Goal: Task Accomplishment & Management: Complete application form

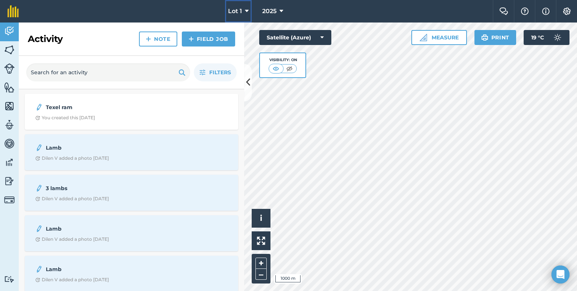
click at [235, 12] on span "Lot 1" at bounding box center [235, 11] width 14 height 9
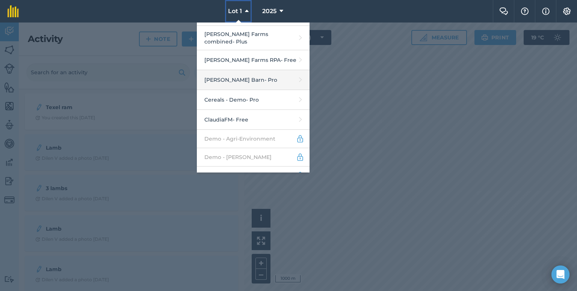
scroll to position [29, 0]
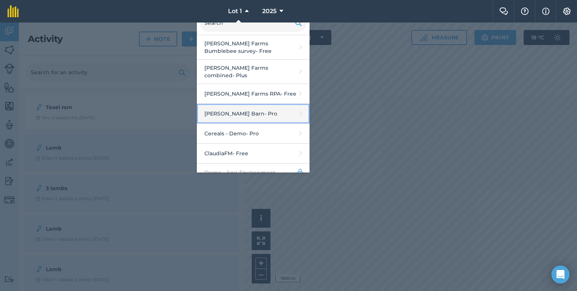
click at [256, 109] on link "[PERSON_NAME] Barn - Pro" at bounding box center [253, 114] width 113 height 20
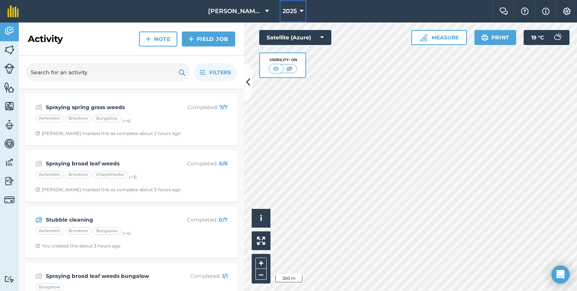
click at [282, 15] on span "2025" at bounding box center [289, 11] width 14 height 9
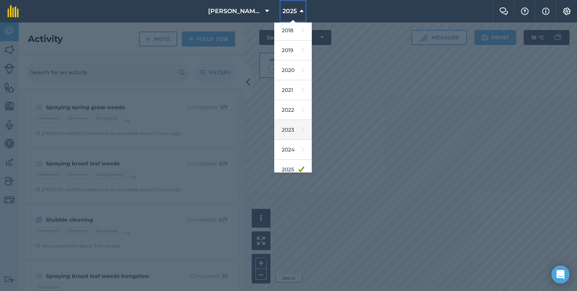
scroll to position [23, 0]
click at [301, 145] on icon at bounding box center [302, 149] width 3 height 11
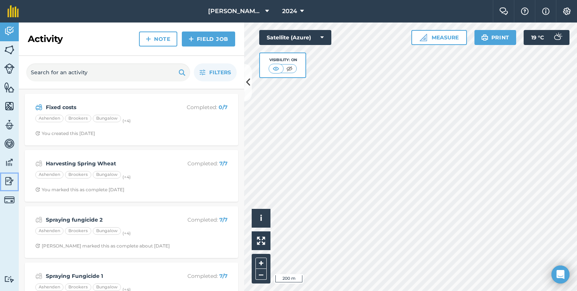
click at [10, 178] on img at bounding box center [9, 181] width 11 height 11
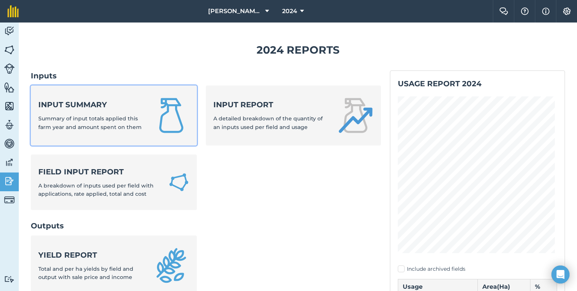
click at [123, 124] on span "Summary of input totals applied this farm year and amount spent on them" at bounding box center [89, 122] width 103 height 15
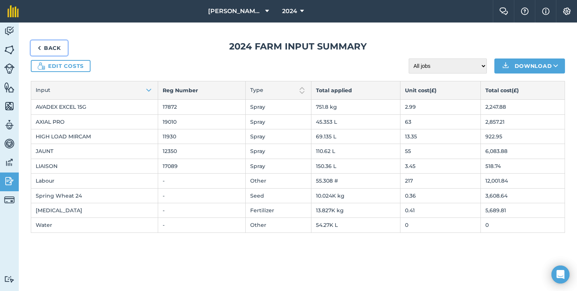
click at [45, 46] on link "Back" at bounding box center [49, 48] width 37 height 15
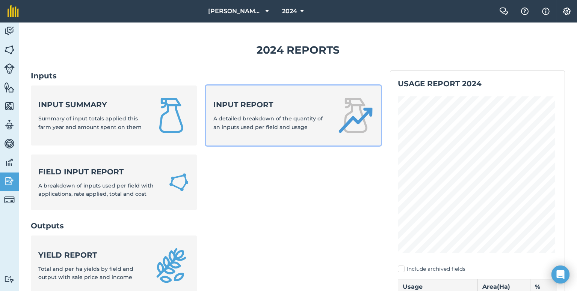
click at [249, 128] on span "A detailed breakdown of the quantity of an inputs used per field and usage" at bounding box center [267, 122] width 109 height 15
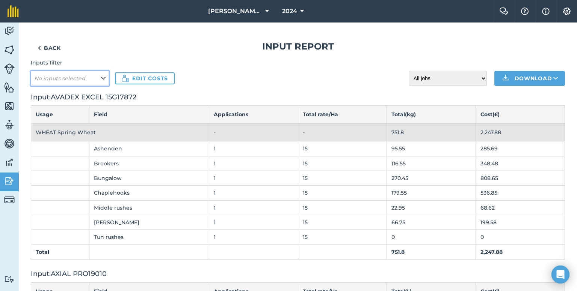
click at [89, 81] on button "No inputs selected" at bounding box center [70, 78] width 78 height 15
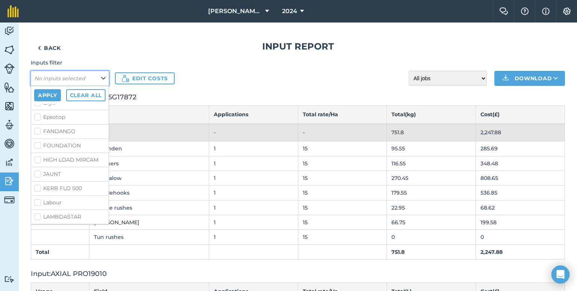
scroll to position [323, 0]
click at [35, 122] on label "JAUNT" at bounding box center [69, 119] width 71 height 8
click at [35, 119] on input "JAUNT" at bounding box center [36, 117] width 5 height 5
checkbox input "true"
click at [53, 96] on button "Apply" at bounding box center [47, 95] width 27 height 12
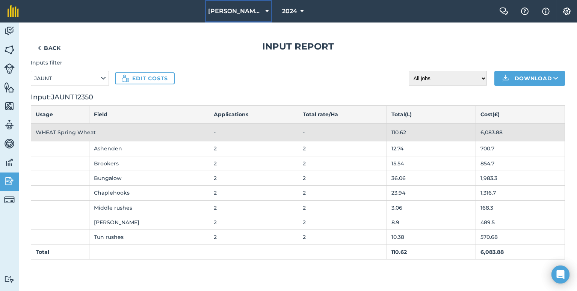
click at [250, 15] on span "[PERSON_NAME] Barn" at bounding box center [235, 11] width 54 height 9
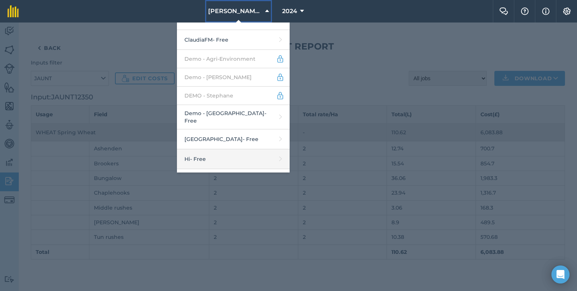
scroll to position [226, 0]
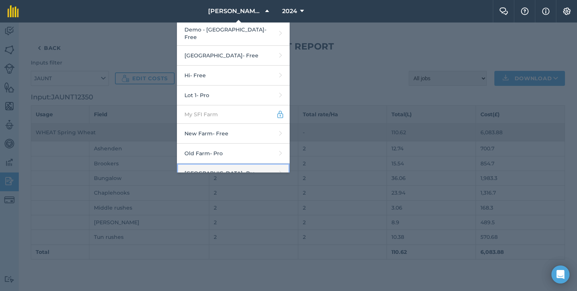
click at [236, 164] on link "Place Farm - Pro" at bounding box center [233, 174] width 113 height 20
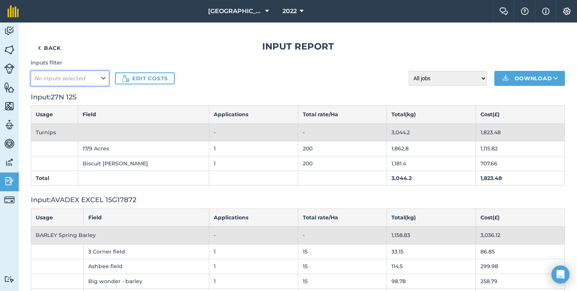
click at [68, 77] on em "No inputs selected" at bounding box center [59, 78] width 51 height 7
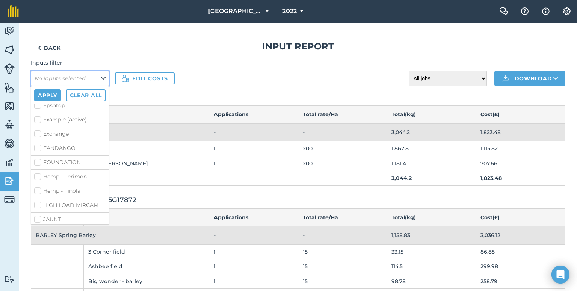
scroll to position [173, 0]
click at [42, 215] on label "JAUNT" at bounding box center [69, 219] width 71 height 8
click at [39, 215] on input "JAUNT" at bounding box center [36, 217] width 5 height 5
checkbox input "true"
click at [48, 98] on button "Apply" at bounding box center [47, 95] width 27 height 12
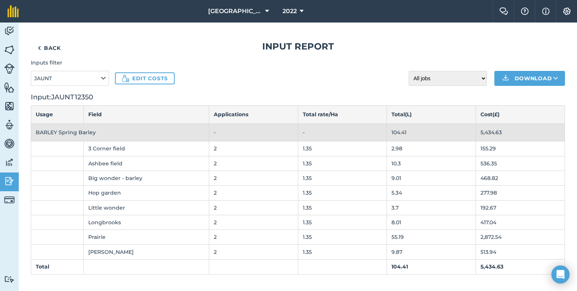
scroll to position [3, 0]
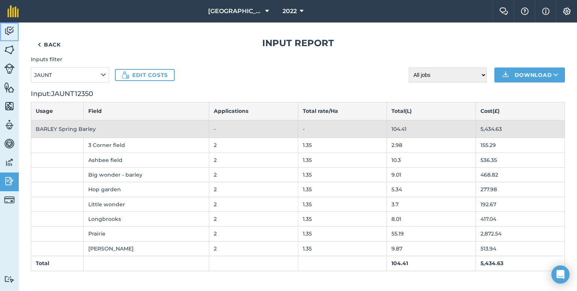
click at [8, 35] on img at bounding box center [9, 31] width 11 height 11
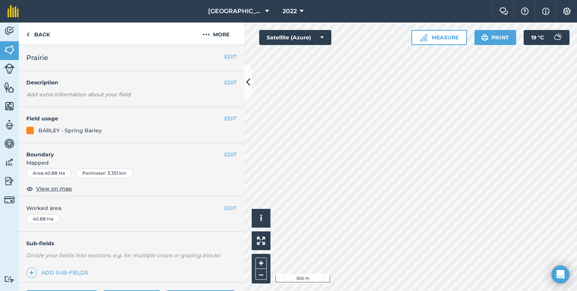
scroll to position [82, 0]
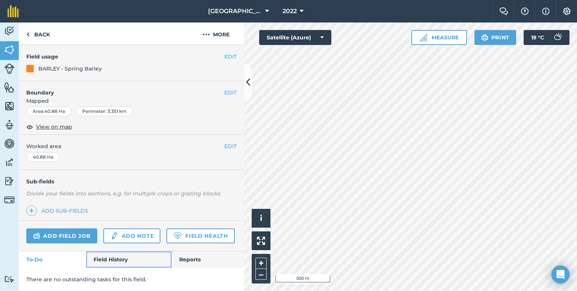
click at [111, 258] on link "Field History" at bounding box center [128, 260] width 85 height 17
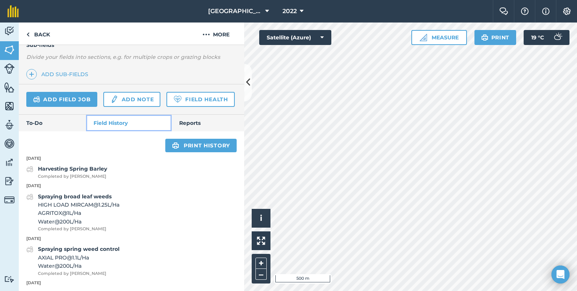
scroll to position [203, 0]
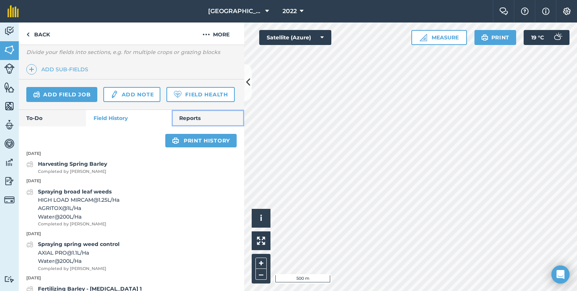
click at [194, 127] on link "Reports" at bounding box center [208, 118] width 72 height 17
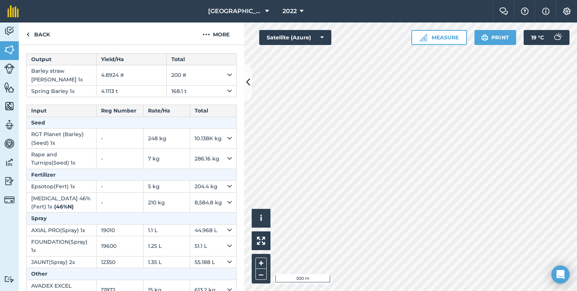
scroll to position [339, 0]
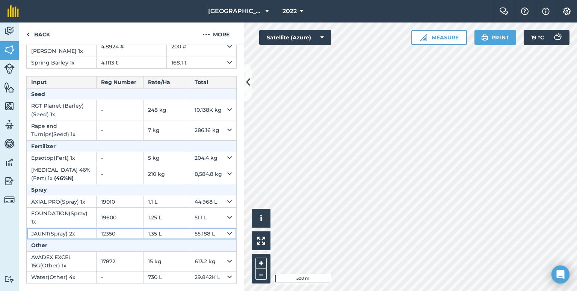
click at [143, 237] on td "1.35 L" at bounding box center [166, 234] width 47 height 12
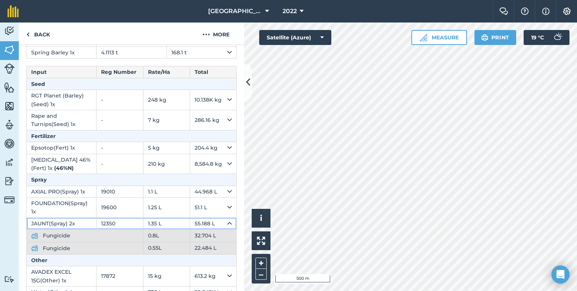
scroll to position [364, 0]
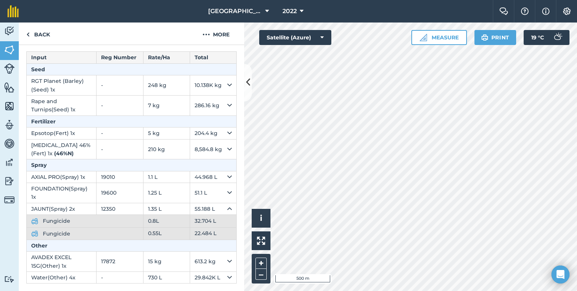
click at [86, 221] on span "Fungicide" at bounding box center [78, 221] width 71 height 8
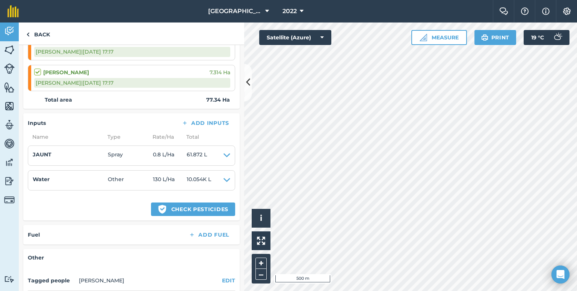
scroll to position [321, 0]
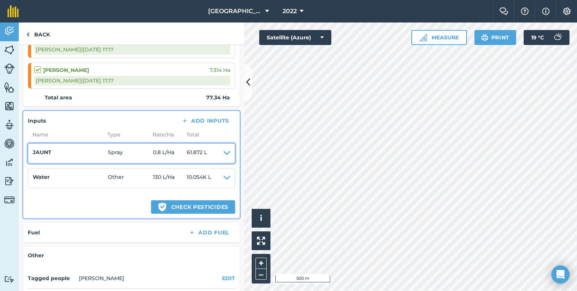
click at [223, 154] on icon at bounding box center [226, 153] width 7 height 11
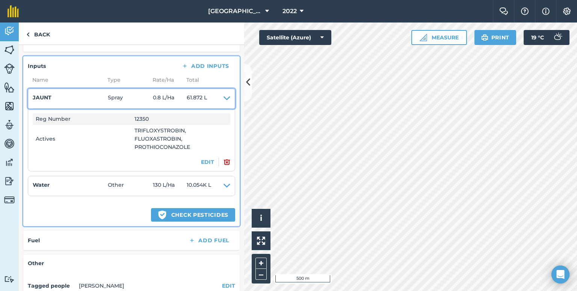
scroll to position [376, 0]
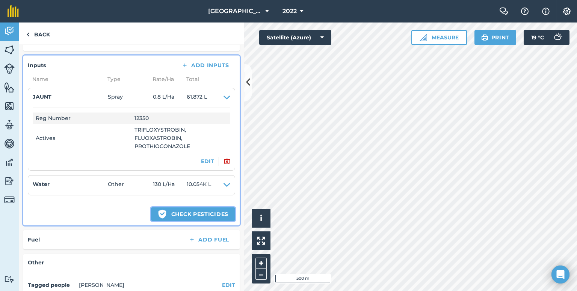
click at [181, 218] on button "Green shield with white tick Check pesticides" at bounding box center [193, 215] width 84 height 14
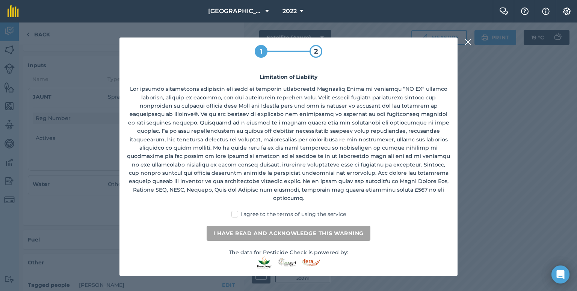
click at [236, 211] on label "I agree to the terms of using the service" at bounding box center [288, 215] width 115 height 8
click at [288, 211] on input "I agree to the terms of using the service" at bounding box center [290, 213] width 5 height 5
checkbox input "true"
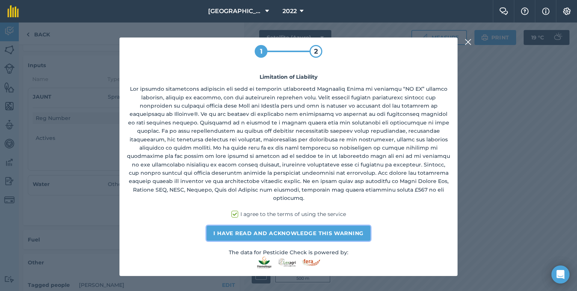
click at [253, 229] on button "I have read and acknowledge this warning" at bounding box center [288, 233] width 164 height 15
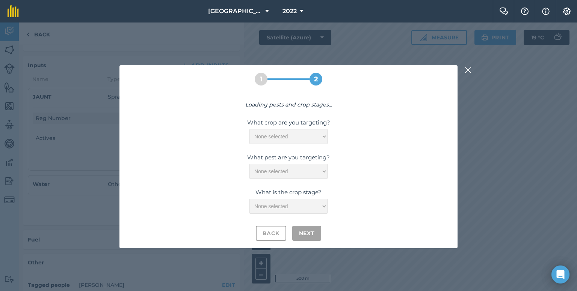
click at [312, 135] on select "None selected" at bounding box center [288, 136] width 78 height 15
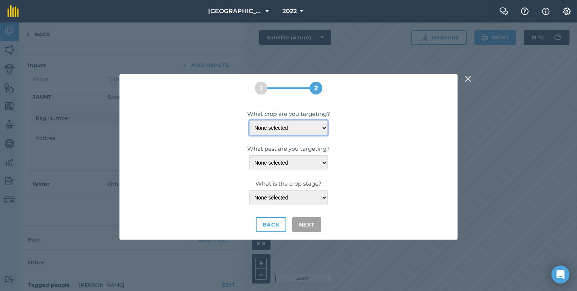
click at [314, 129] on select "None selected BARLEY-SPRING BARLEY-WINTER" at bounding box center [288, 128] width 78 height 15
select select "1121"
click at [249, 121] on select "None selected BARLEY-SPRING BARLEY-WINTER" at bounding box center [288, 128] width 78 height 15
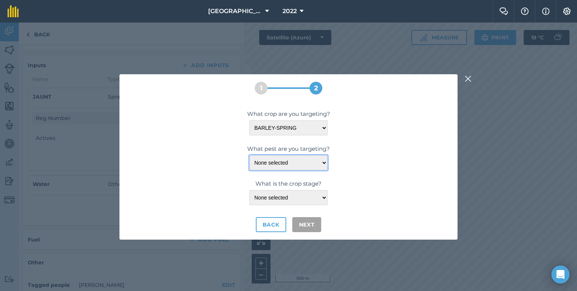
click at [293, 161] on select "None selected EYESPOT: CEREALS NET-BLOTCH: BARLEY POWDERY-MILDEW RHYNCHOSPORIUM…" at bounding box center [288, 162] width 78 height 15
click at [249, 155] on select "None selected EYESPOT: CEREALS NET-BLOTCH: BARLEY POWDERY-MILDEW RHYNCHOSPORIUM…" at bounding box center [288, 162] width 78 height 15
click at [298, 167] on select "None selected EYESPOT: CEREALS NET-BLOTCH: BARLEY POWDERY-MILDEW RHYNCHOSPORIUM…" at bounding box center [288, 162] width 78 height 15
select select "00097"
click at [249, 155] on select "None selected EYESPOT: CEREALS NET-BLOTCH: BARLEY POWDERY-MILDEW RHYNCHOSPORIUM…" at bounding box center [288, 162] width 78 height 15
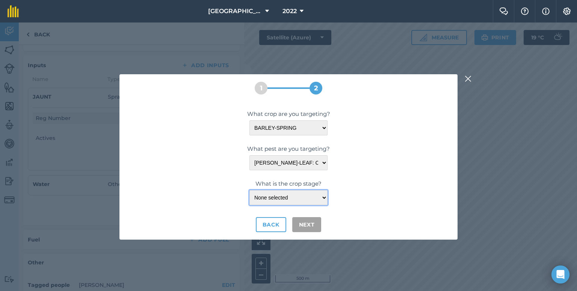
click at [293, 202] on select "None selected ≤FLOWERING" at bounding box center [288, 197] width 78 height 15
select select "23304"
click at [249, 190] on select "None selected ≤FLOWERING" at bounding box center [288, 197] width 78 height 15
click at [299, 226] on button "Next" at bounding box center [306, 224] width 29 height 15
select select "00097"
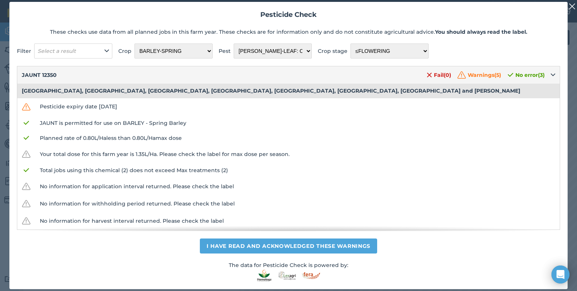
scroll to position [15, 0]
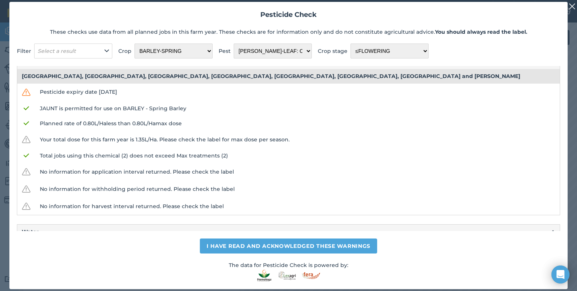
click at [569, 6] on img at bounding box center [571, 6] width 7 height 9
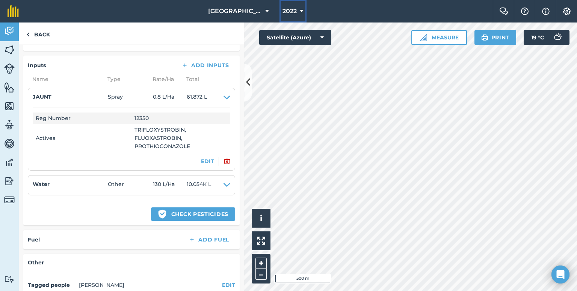
click at [282, 15] on span "2022" at bounding box center [289, 11] width 14 height 9
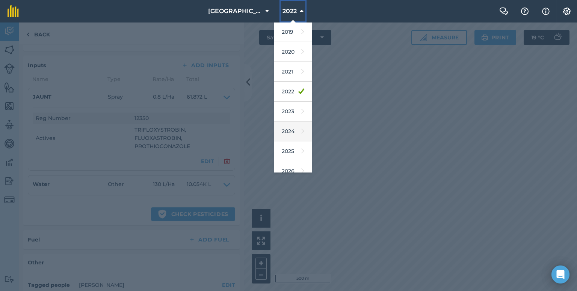
scroll to position [41, 0]
click at [301, 155] on icon at bounding box center [302, 151] width 3 height 11
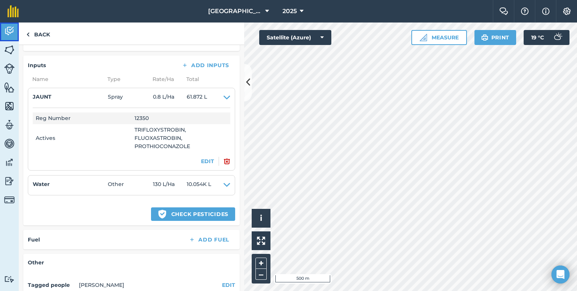
click at [8, 27] on img at bounding box center [9, 31] width 11 height 11
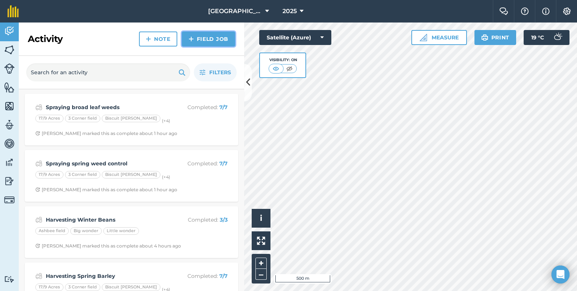
click at [196, 38] on link "Field Job" at bounding box center [208, 39] width 53 height 15
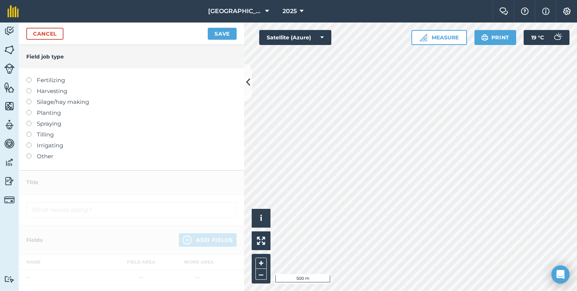
click at [36, 125] on label "Spraying" at bounding box center [131, 123] width 210 height 9
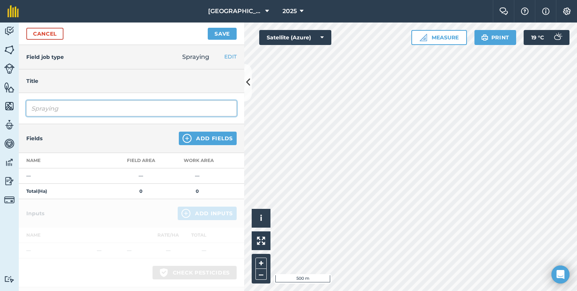
click at [66, 113] on input "Spraying" at bounding box center [131, 109] width 210 height 16
type input "Spraying fungicide"
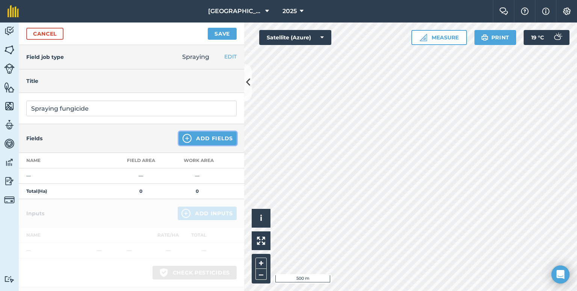
click at [192, 135] on button "Add Fields" at bounding box center [208, 139] width 58 height 14
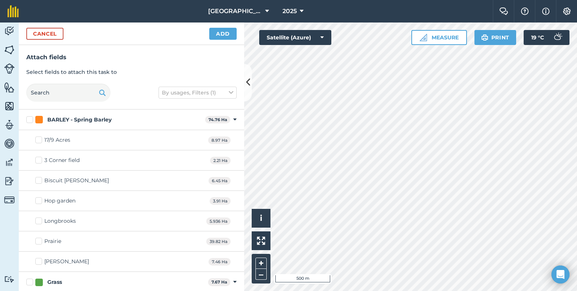
click at [27, 119] on label "BARLEY - Spring Barley" at bounding box center [114, 120] width 176 height 8
click at [27, 119] on input "BARLEY - Spring Barley" at bounding box center [28, 118] width 5 height 5
checkbox input "true"
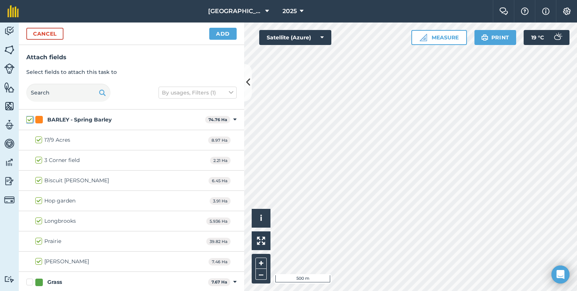
checkbox input "true"
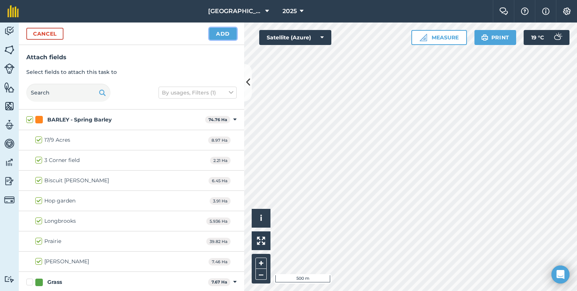
click at [224, 34] on button "Add" at bounding box center [222, 34] width 27 height 12
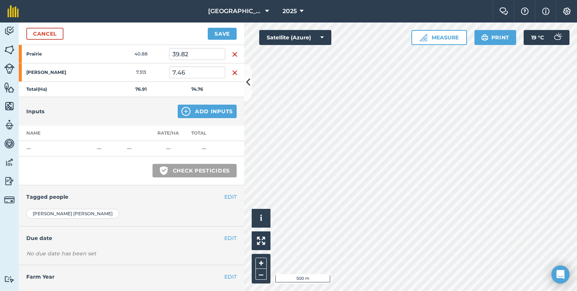
scroll to position [217, 0]
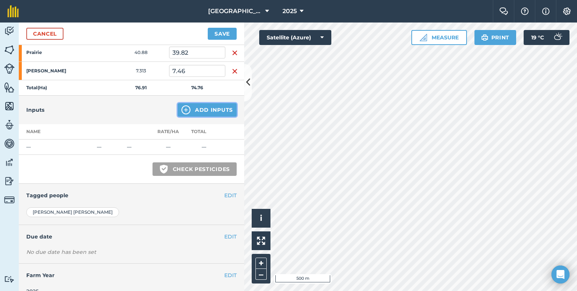
click at [192, 109] on button "Add Inputs" at bounding box center [207, 110] width 59 height 14
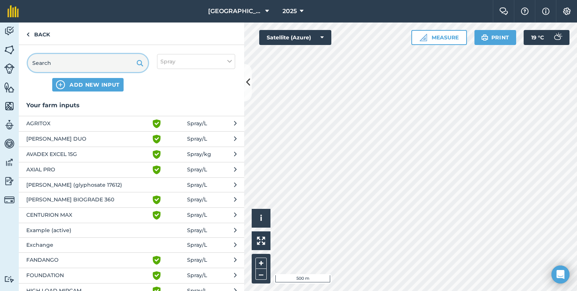
click at [81, 65] on input "text" at bounding box center [88, 63] width 120 height 18
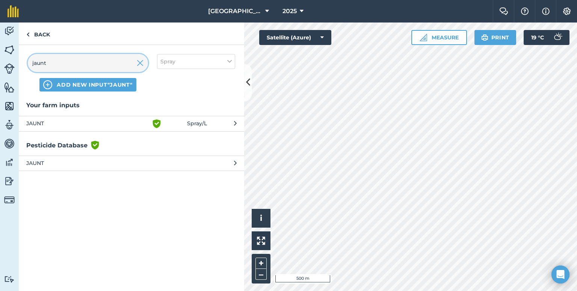
type input "jaunt"
click at [83, 128] on button "JAUNT Green shield with white tick Spray / L" at bounding box center [131, 123] width 225 height 15
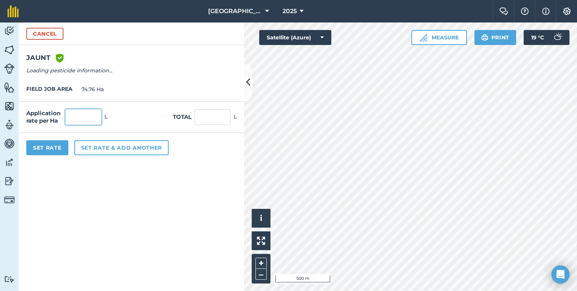
click at [86, 124] on input "text" at bounding box center [83, 117] width 36 height 16
type input "0.8"
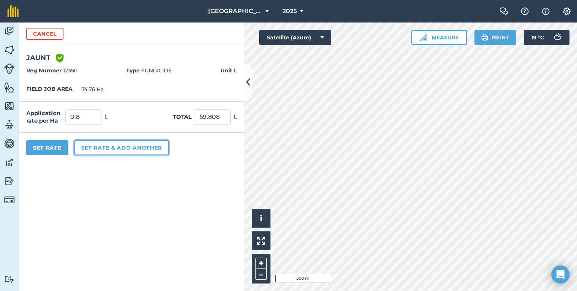
type input "59.808"
click at [94, 150] on button "Set rate & add another" at bounding box center [121, 147] width 94 height 15
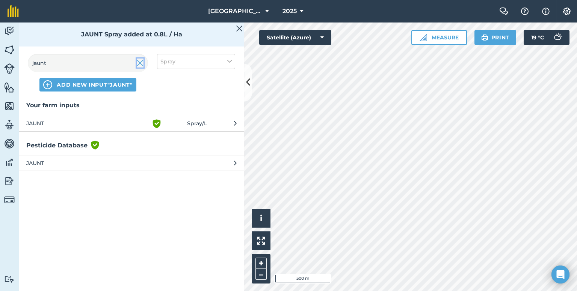
click at [141, 63] on img at bounding box center [140, 63] width 7 height 9
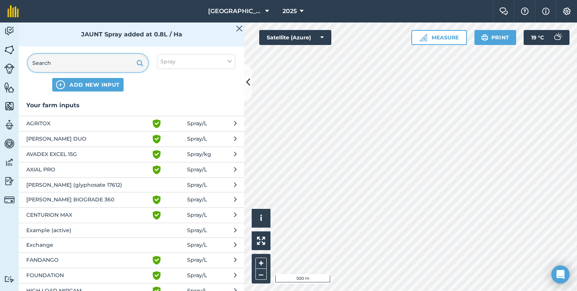
click at [122, 64] on input "text" at bounding box center [88, 63] width 120 height 18
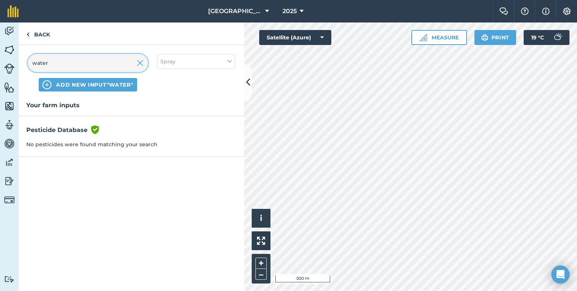
type input "water"
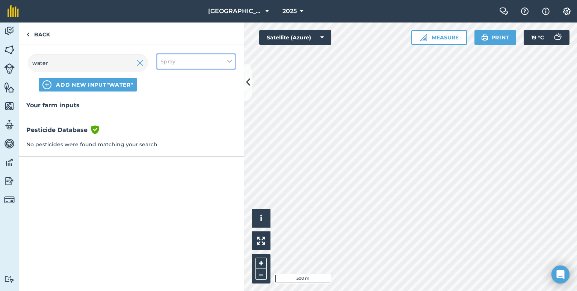
click at [197, 68] on button "Spray" at bounding box center [196, 61] width 78 height 15
click at [199, 75] on label "Seed" at bounding box center [195, 76] width 71 height 8
click at [165, 75] on input "Seed" at bounding box center [162, 74] width 5 height 5
click at [190, 79] on label "Seed" at bounding box center [195, 76] width 71 height 8
click at [165, 77] on input "Seed" at bounding box center [162, 74] width 5 height 5
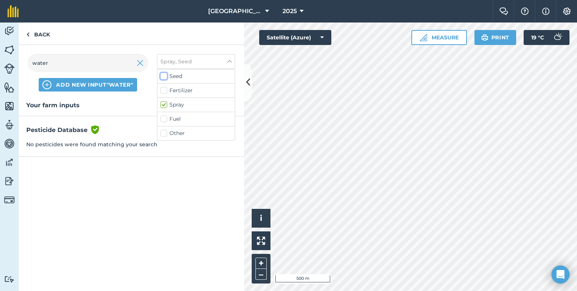
checkbox input "false"
click at [182, 109] on div "Spray" at bounding box center [195, 105] width 77 height 14
click at [174, 105] on label "Spray" at bounding box center [195, 105] width 71 height 8
click at [165, 105] on input "Spray" at bounding box center [162, 103] width 5 height 5
checkbox input "false"
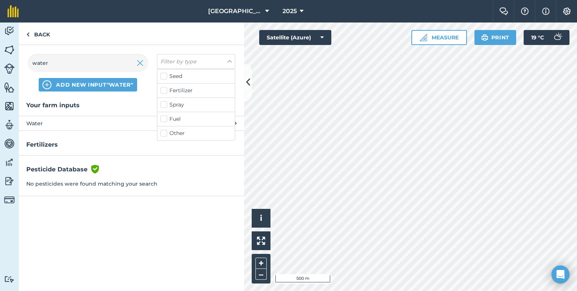
click at [172, 132] on label "Other" at bounding box center [195, 134] width 71 height 8
click at [165, 132] on input "Other" at bounding box center [162, 132] width 5 height 5
checkbox input "true"
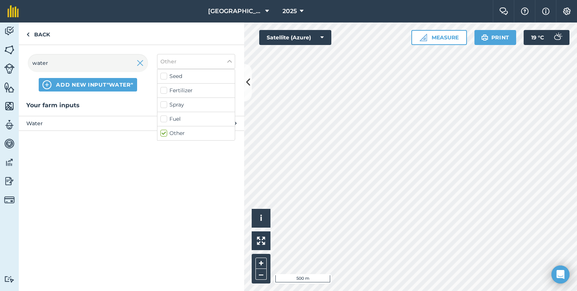
click at [107, 127] on span "Water" at bounding box center [87, 123] width 123 height 8
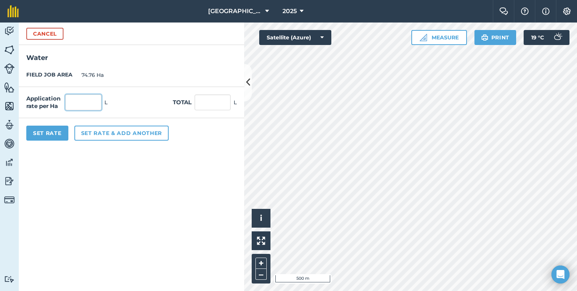
click at [91, 100] on input "text" at bounding box center [83, 103] width 36 height 16
type input "200"
click at [53, 131] on button "Set Rate" at bounding box center [47, 133] width 42 height 15
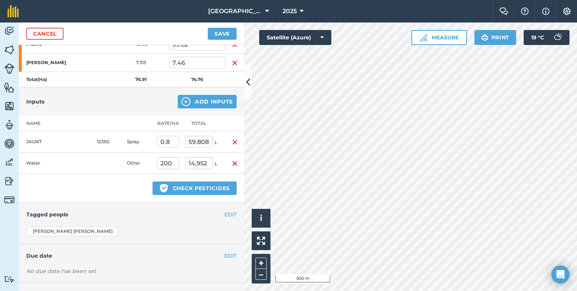
scroll to position [254, 0]
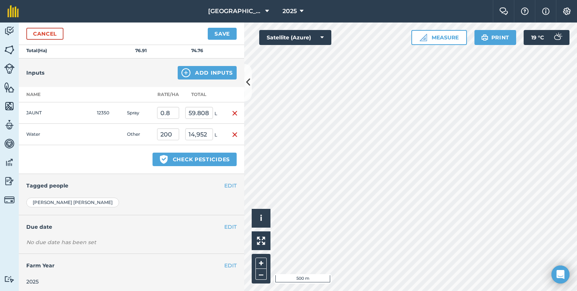
click at [231, 187] on div "EDIT Tagged people" at bounding box center [131, 185] width 225 height 23
click at [225, 185] on button "EDIT" at bounding box center [230, 186] width 12 height 8
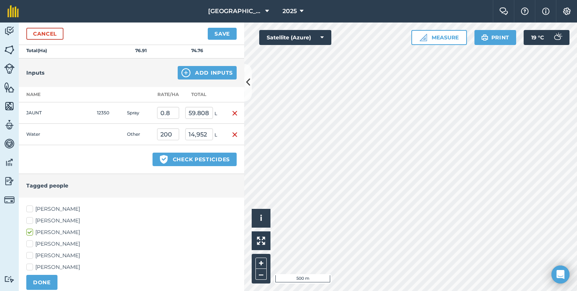
click at [31, 219] on label "[PERSON_NAME]" at bounding box center [131, 221] width 210 height 8
click at [31, 219] on input "[PERSON_NAME]" at bounding box center [28, 219] width 5 height 5
checkbox input "true"
click at [31, 207] on label "[PERSON_NAME]" at bounding box center [131, 209] width 210 height 8
click at [31, 207] on input "[PERSON_NAME]" at bounding box center [28, 207] width 5 height 5
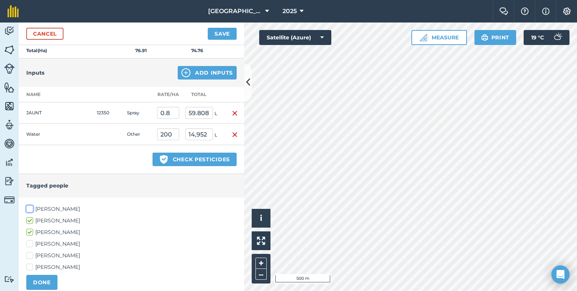
checkbox input "true"
click at [42, 281] on button "DONE" at bounding box center [41, 282] width 31 height 15
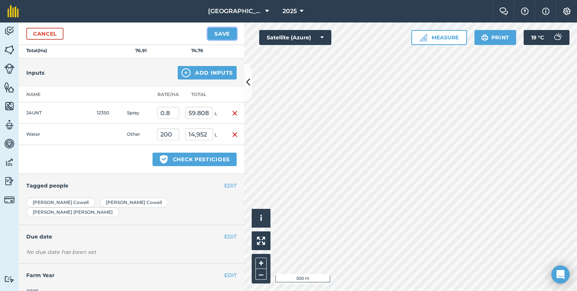
click at [229, 35] on button "Save" at bounding box center [222, 34] width 29 height 12
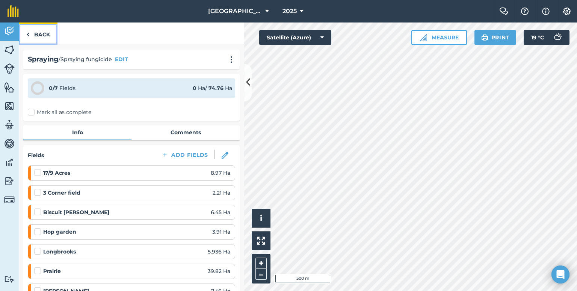
click at [43, 35] on link "Back" at bounding box center [38, 34] width 39 height 22
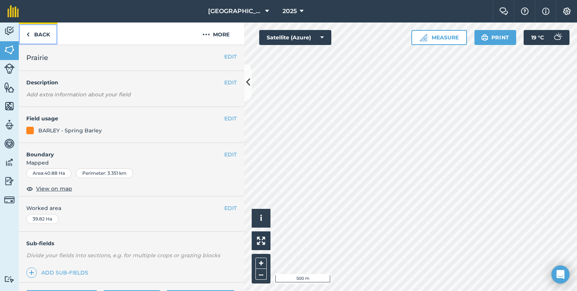
click at [47, 38] on link "Back" at bounding box center [38, 34] width 39 height 22
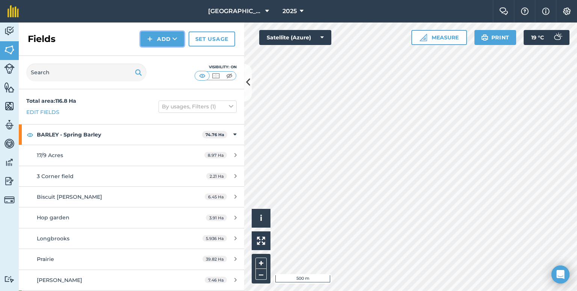
click at [179, 41] on button "Add" at bounding box center [162, 39] width 44 height 15
click at [5, 32] on img at bounding box center [9, 31] width 11 height 11
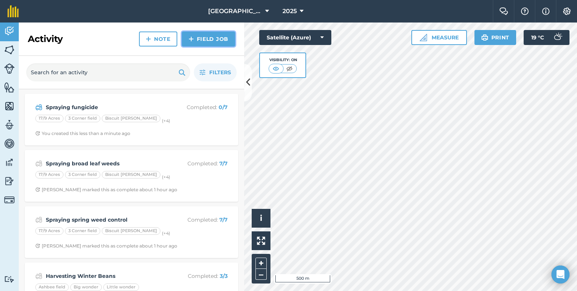
click at [202, 43] on link "Field Job" at bounding box center [208, 39] width 53 height 15
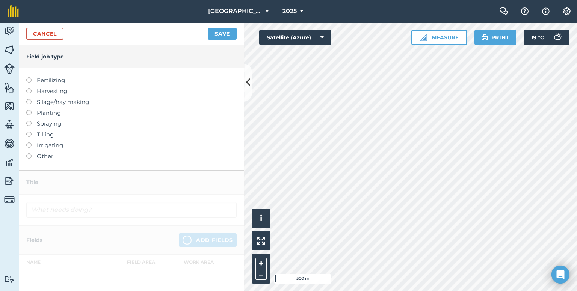
click at [28, 121] on label at bounding box center [31, 121] width 11 height 0
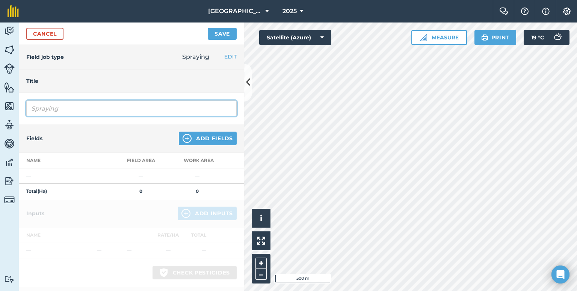
click at [79, 113] on input "Spraying" at bounding box center [131, 109] width 210 height 16
type input "Spraying barley fungicide"
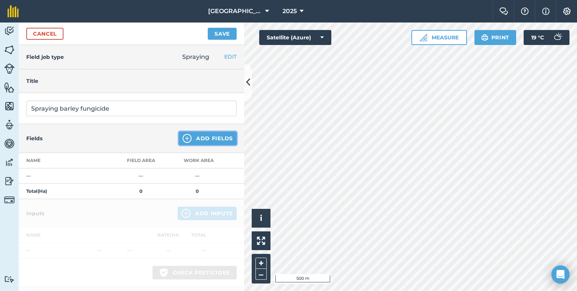
click at [208, 137] on button "Add Fields" at bounding box center [208, 139] width 58 height 14
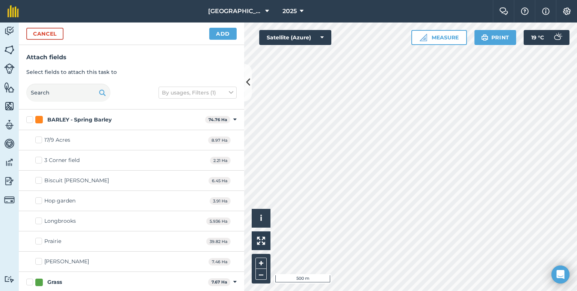
click at [86, 119] on div "BARLEY - Spring Barley" at bounding box center [79, 120] width 64 height 8
click at [31, 119] on input "BARLEY - Spring Barley" at bounding box center [28, 118] width 5 height 5
checkbox input "true"
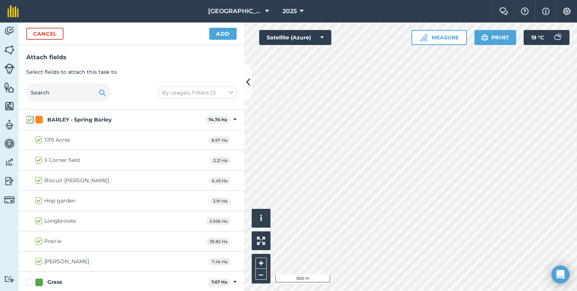
checkbox input "true"
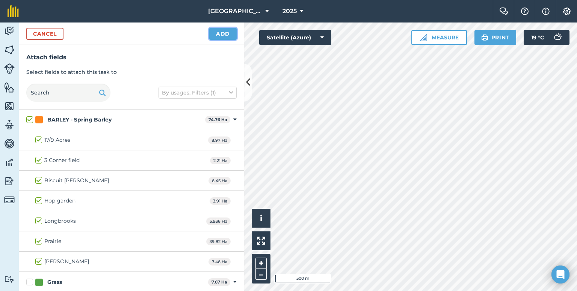
click at [222, 38] on button "Add" at bounding box center [222, 34] width 27 height 12
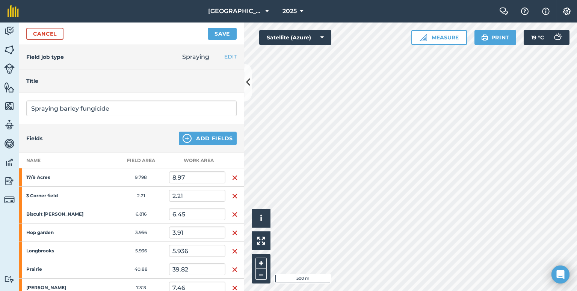
scroll to position [227, 0]
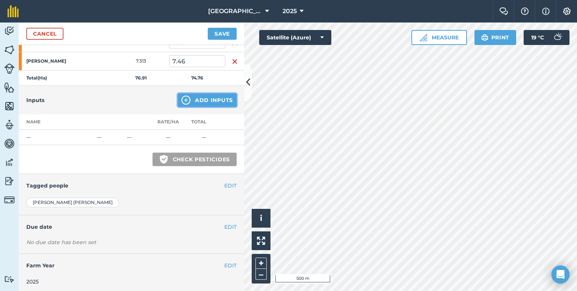
click at [207, 100] on button "Add Inputs" at bounding box center [207, 100] width 59 height 14
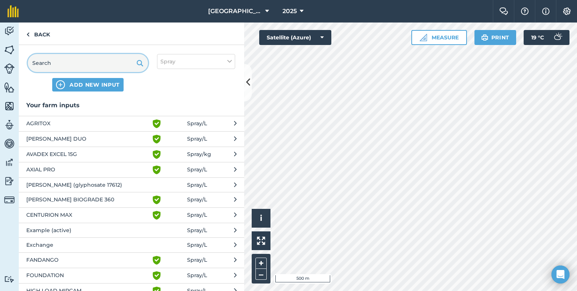
click at [83, 56] on input "text" at bounding box center [88, 63] width 120 height 18
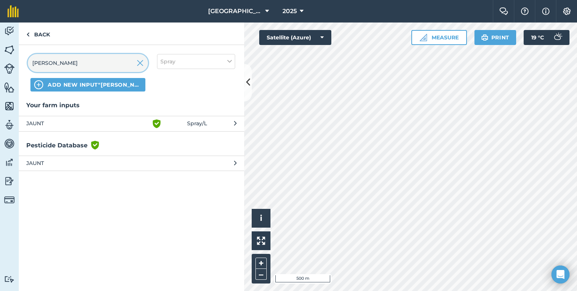
type input "[PERSON_NAME]"
click at [65, 126] on span "JAUNT" at bounding box center [87, 123] width 123 height 9
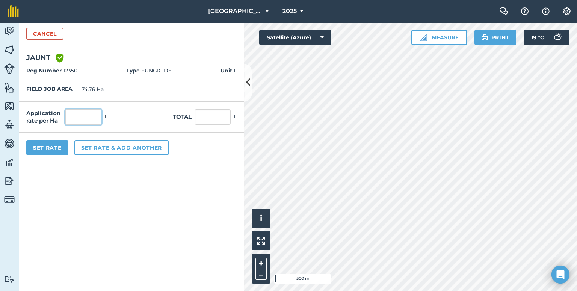
click at [84, 117] on input "text" at bounding box center [83, 117] width 36 height 16
type input "0.8"
type input "59.808"
click at [86, 149] on button "Set rate & add another" at bounding box center [121, 147] width 94 height 15
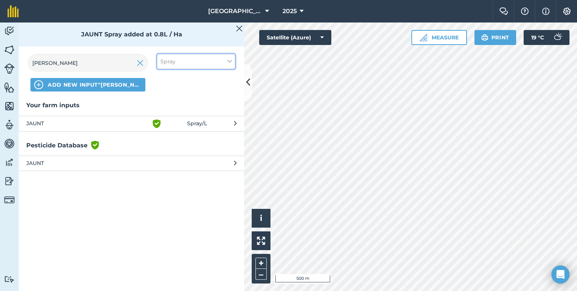
click at [198, 65] on button "Spray" at bounding box center [196, 61] width 78 height 15
click at [208, 134] on label "Other" at bounding box center [195, 134] width 71 height 8
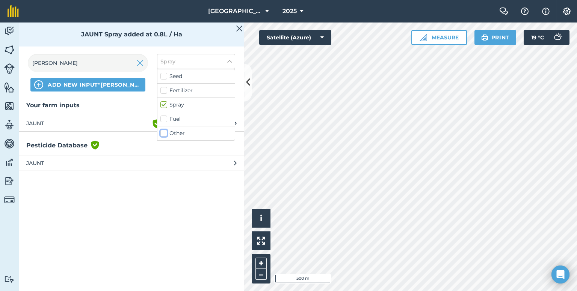
click at [165, 134] on input "Other" at bounding box center [162, 132] width 5 height 5
checkbox input "true"
click at [85, 69] on input "[PERSON_NAME]" at bounding box center [88, 63] width 120 height 18
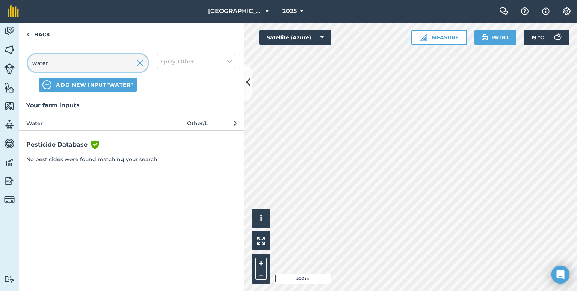
type input "water"
click at [80, 125] on span "Water" at bounding box center [87, 123] width 123 height 8
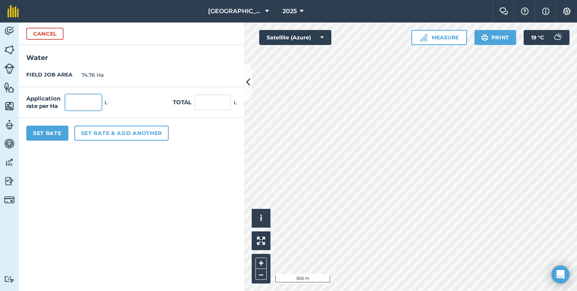
click at [89, 104] on input "text" at bounding box center [83, 103] width 36 height 16
type input "200"
type input "14,952"
click at [51, 131] on button "Set Rate" at bounding box center [47, 133] width 42 height 15
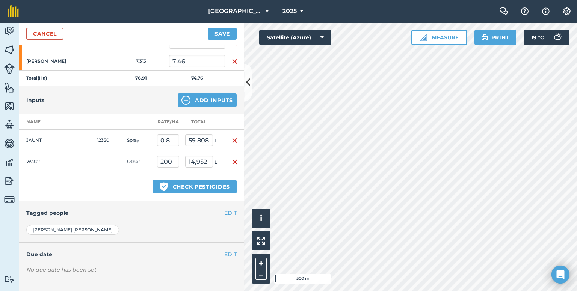
scroll to position [254, 0]
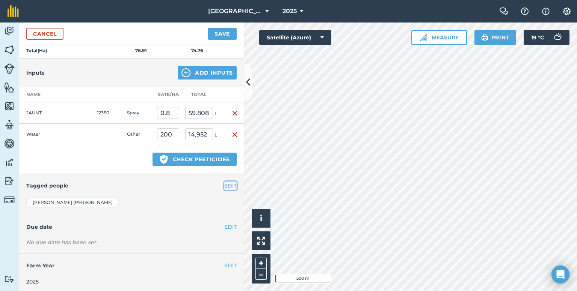
click at [226, 184] on button "EDIT" at bounding box center [230, 186] width 12 height 8
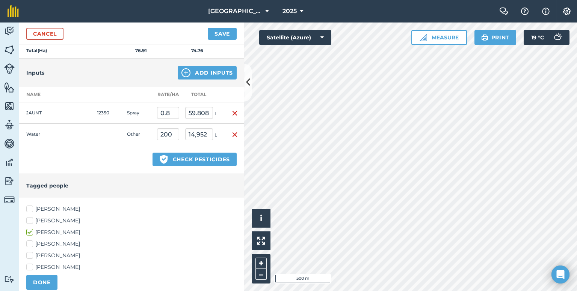
click at [39, 218] on label "[PERSON_NAME]" at bounding box center [131, 221] width 210 height 8
click at [31, 218] on input "[PERSON_NAME]" at bounding box center [28, 219] width 5 height 5
checkbox input "true"
click at [47, 205] on label "[PERSON_NAME]" at bounding box center [131, 209] width 210 height 8
click at [31, 205] on input "[PERSON_NAME]" at bounding box center [28, 207] width 5 height 5
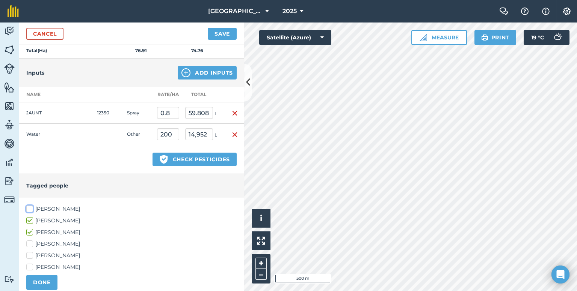
checkbox input "true"
click at [42, 280] on button "DONE" at bounding box center [41, 282] width 31 height 15
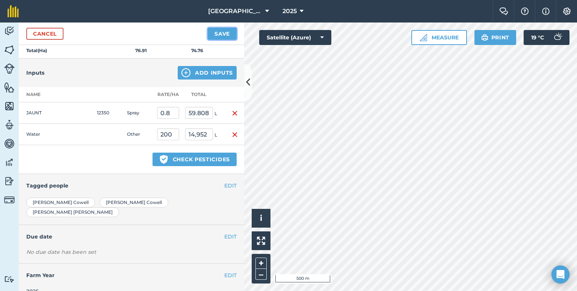
click at [222, 32] on button "Save" at bounding box center [222, 34] width 29 height 12
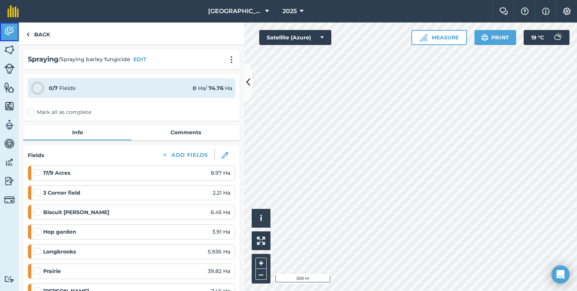
click at [12, 34] on img at bounding box center [9, 31] width 11 height 11
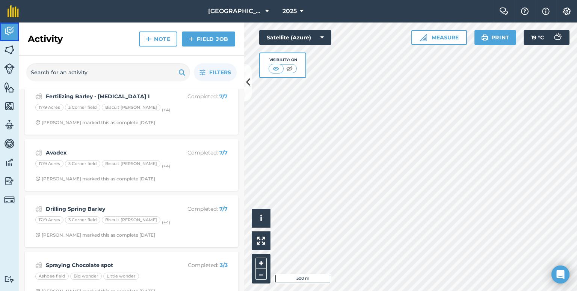
scroll to position [482, 0]
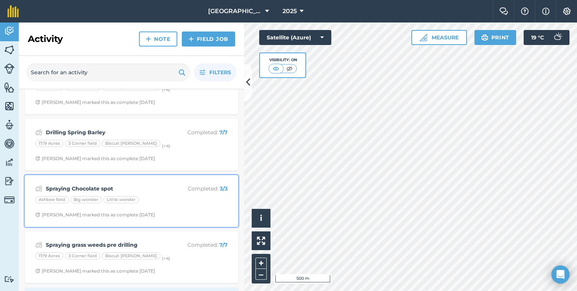
click at [164, 196] on div "Ashbee field Big wonder Little wonder" at bounding box center [131, 201] width 192 height 10
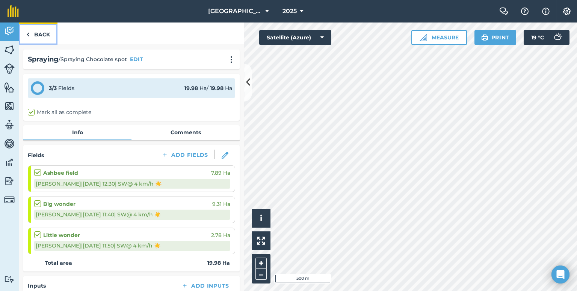
click at [38, 41] on link "Back" at bounding box center [38, 34] width 39 height 22
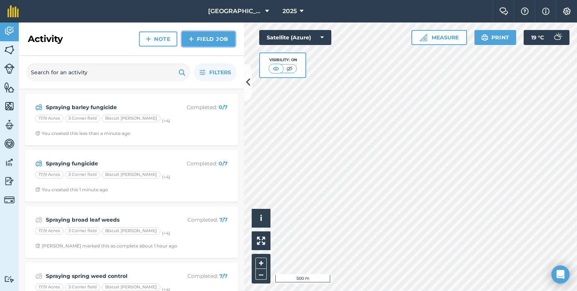
click at [213, 45] on link "Field Job" at bounding box center [208, 39] width 53 height 15
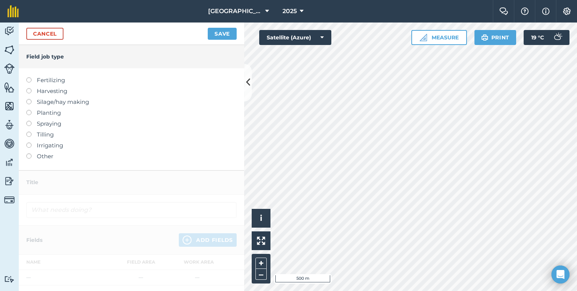
click at [39, 126] on label "Spraying" at bounding box center [131, 123] width 210 height 9
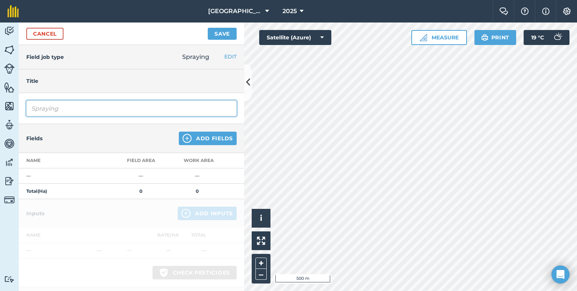
drag, startPoint x: 78, startPoint y: 111, endPoint x: 74, endPoint y: 111, distance: 4.1
click at [74, 111] on input "Spraying" at bounding box center [131, 109] width 210 height 16
type input "S"
type input "Fungicide - chocolate spot 2nd application"
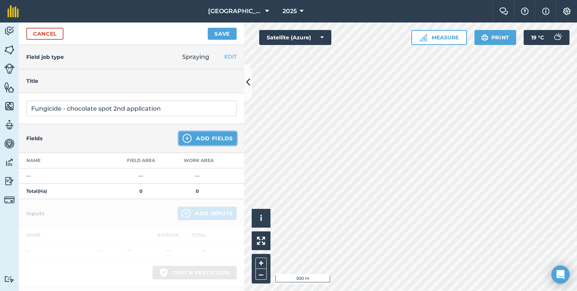
click at [190, 139] on button "Add Fields" at bounding box center [208, 139] width 58 height 14
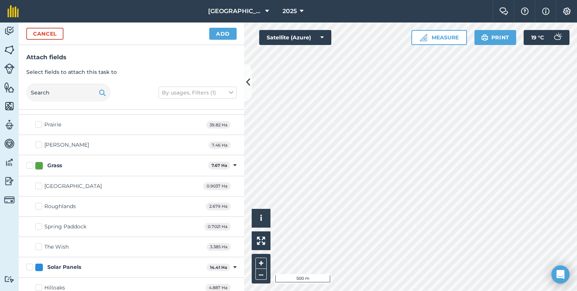
scroll to position [117, 0]
checkbox input "true"
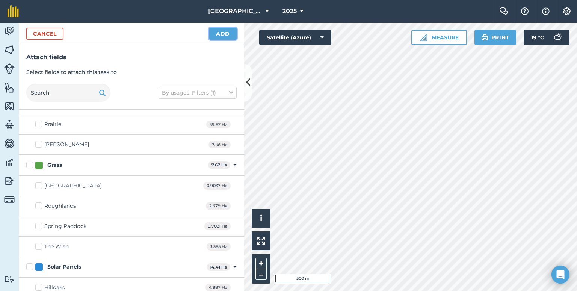
click at [230, 35] on button "Add" at bounding box center [222, 34] width 27 height 12
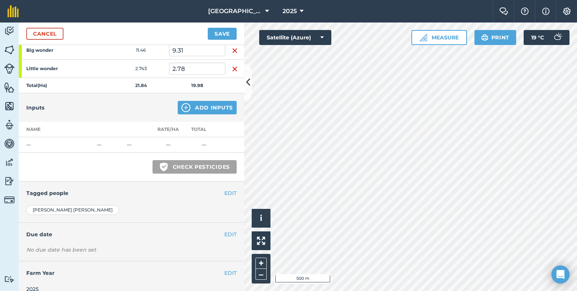
scroll to position [154, 0]
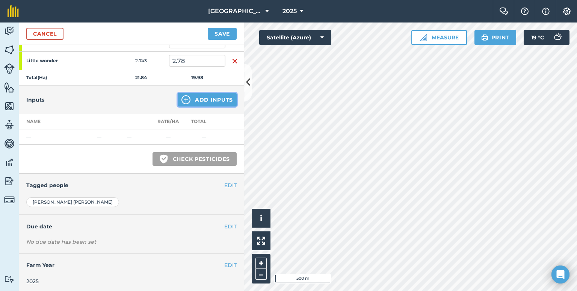
click at [209, 99] on button "Add Inputs" at bounding box center [207, 100] width 59 height 14
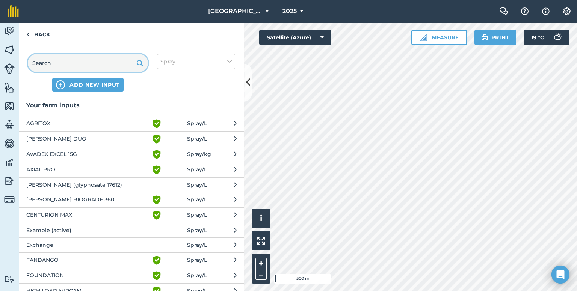
click at [99, 60] on input "text" at bounding box center [88, 63] width 120 height 18
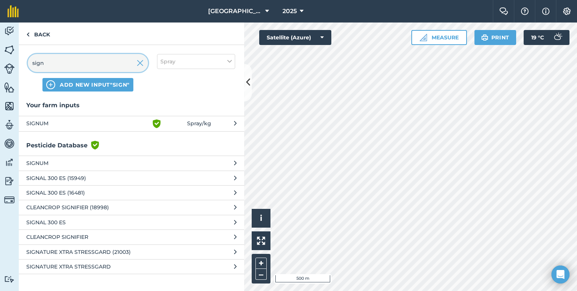
type input "sign"
click at [81, 128] on button "SIGNUM Green shield with white tick Spray / kg" at bounding box center [131, 123] width 225 height 15
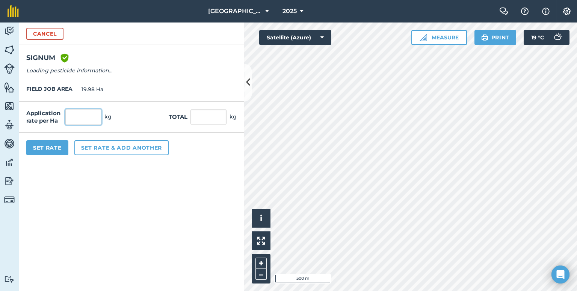
click at [83, 121] on input "text" at bounding box center [83, 117] width 36 height 16
type input "1"
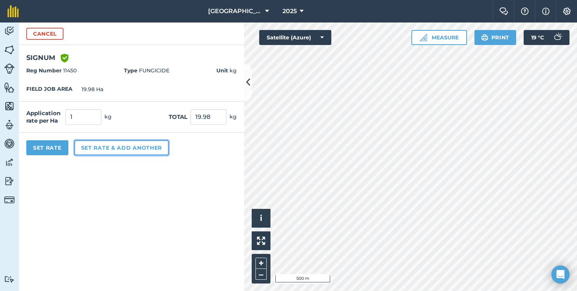
click at [90, 149] on button "Set rate & add another" at bounding box center [121, 147] width 94 height 15
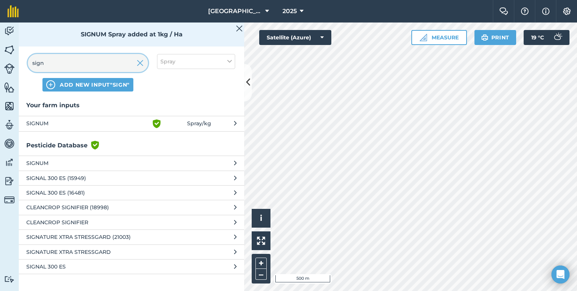
drag, startPoint x: 118, startPoint y: 58, endPoint x: 0, endPoint y: 77, distance: 118.9
click at [0, 77] on div "Activity Fields Livestock Features Maps Team Vehicles Data Reporting Billing Tu…" at bounding box center [288, 157] width 577 height 269
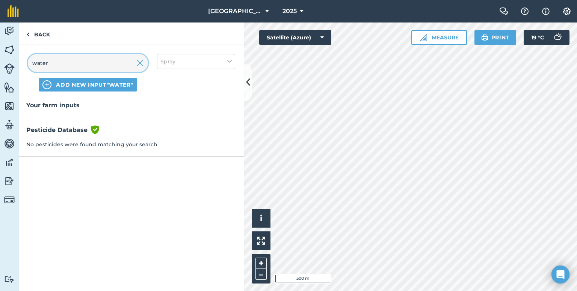
type input "water"
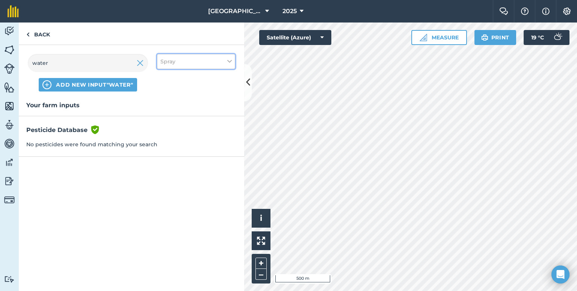
click at [196, 65] on button "Spray" at bounding box center [196, 61] width 78 height 15
click at [198, 132] on label "Other" at bounding box center [195, 134] width 71 height 8
click at [165, 132] on input "Other" at bounding box center [162, 132] width 5 height 5
checkbox input "true"
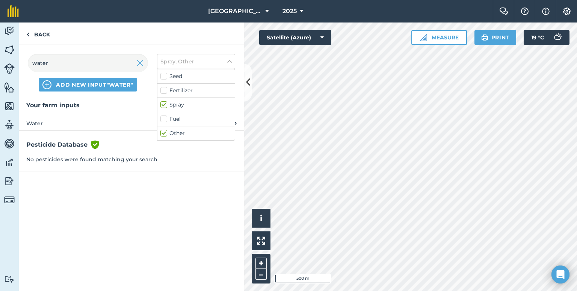
click at [76, 126] on span "Water" at bounding box center [87, 123] width 123 height 8
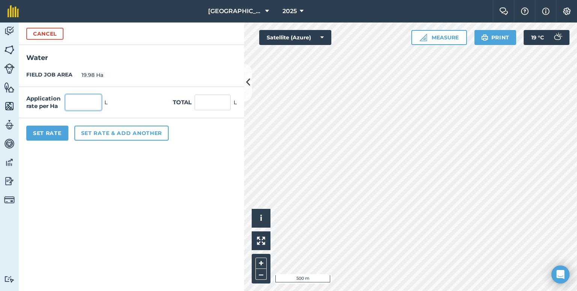
click at [98, 104] on input "text" at bounding box center [83, 103] width 36 height 16
type input "200"
type input "3,996"
click at [54, 130] on button "Set Rate" at bounding box center [47, 133] width 42 height 15
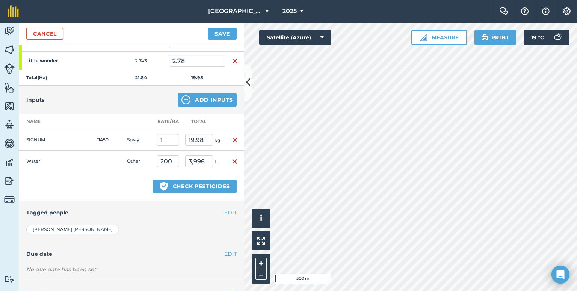
scroll to position [181, 0]
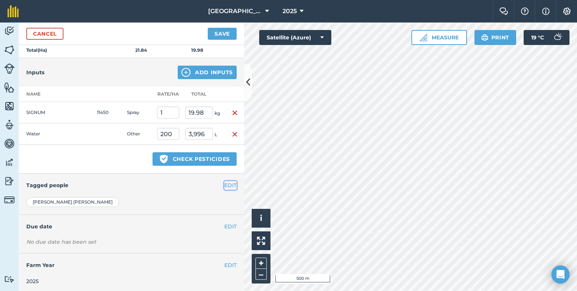
click at [225, 182] on button "EDIT" at bounding box center [230, 185] width 12 height 8
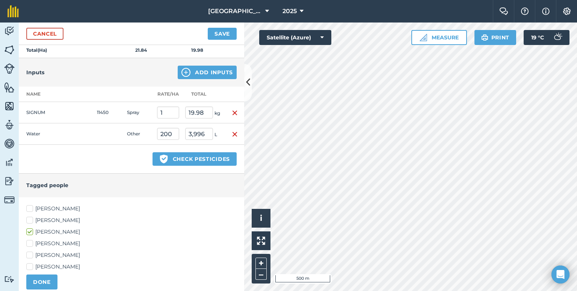
click at [51, 217] on label "[PERSON_NAME]" at bounding box center [131, 221] width 210 height 8
click at [31, 217] on input "[PERSON_NAME]" at bounding box center [28, 219] width 5 height 5
checkbox input "true"
click at [59, 205] on label "[PERSON_NAME]" at bounding box center [131, 209] width 210 height 8
click at [31, 205] on input "[PERSON_NAME]" at bounding box center [28, 207] width 5 height 5
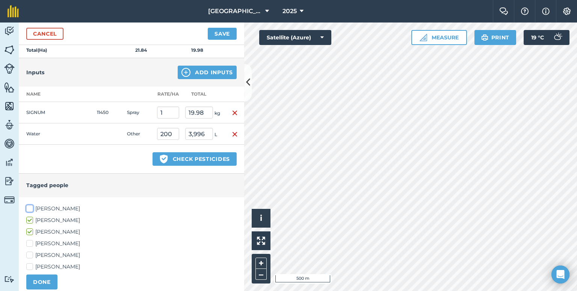
checkbox input "true"
click at [41, 279] on button "DONE" at bounding box center [41, 282] width 31 height 15
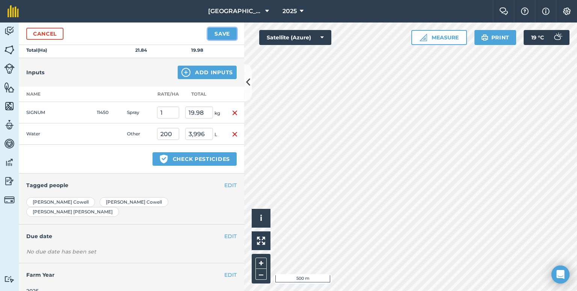
click at [225, 30] on button "Save" at bounding box center [222, 34] width 29 height 12
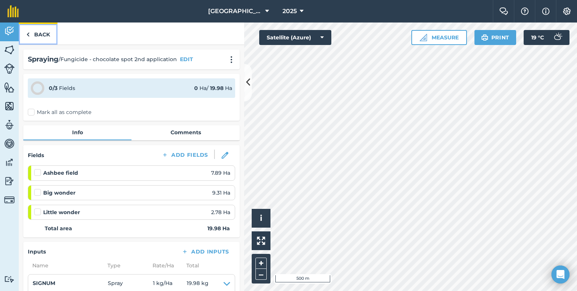
click at [38, 33] on link "Back" at bounding box center [38, 34] width 39 height 22
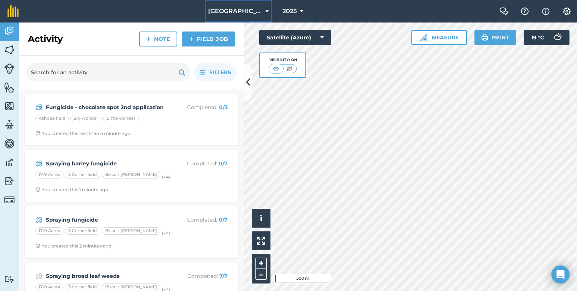
click at [242, 15] on span "[GEOGRAPHIC_DATA]" at bounding box center [235, 11] width 54 height 9
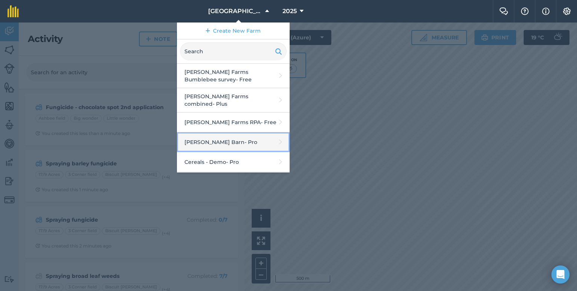
click at [232, 135] on link "[PERSON_NAME] Barn - Pro" at bounding box center [233, 143] width 113 height 20
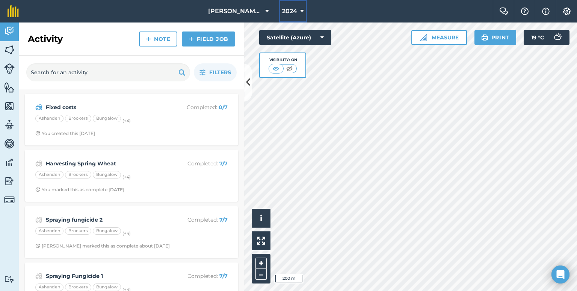
click at [287, 12] on button "2024" at bounding box center [293, 11] width 28 height 23
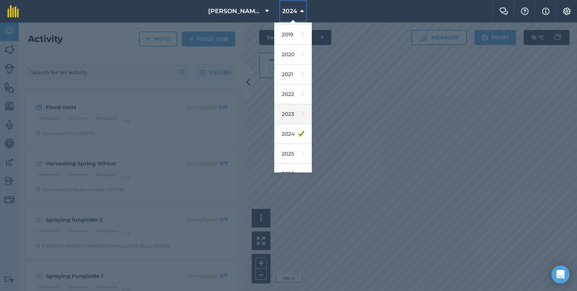
scroll to position [47, 0]
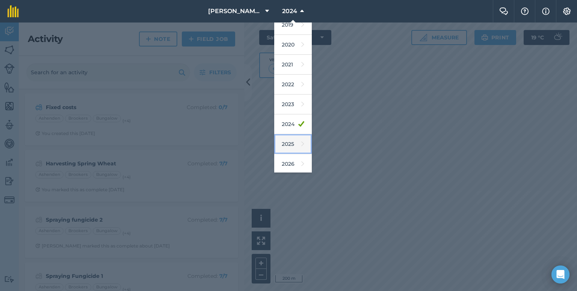
click at [288, 149] on link "2025" at bounding box center [293, 144] width 38 height 20
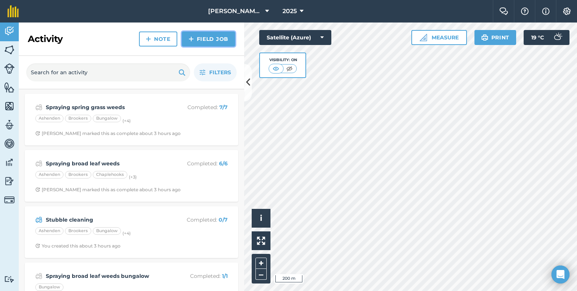
click at [206, 40] on link "Field Job" at bounding box center [208, 39] width 53 height 15
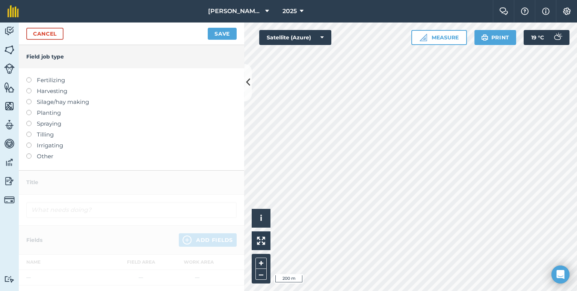
click at [38, 124] on label "Spraying" at bounding box center [131, 123] width 210 height 9
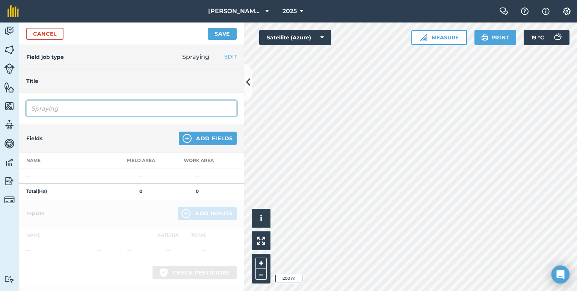
drag, startPoint x: 72, startPoint y: 108, endPoint x: 0, endPoint y: 104, distance: 72.2
click at [0, 104] on div "Activity Fields Livestock Features Maps Team Vehicles Data Reporting Billing Tu…" at bounding box center [288, 157] width 577 height 269
type input "Fungicide 1st application"
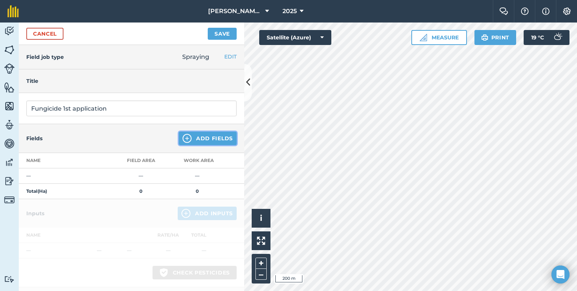
click at [194, 138] on button "Add Fields" at bounding box center [208, 139] width 58 height 14
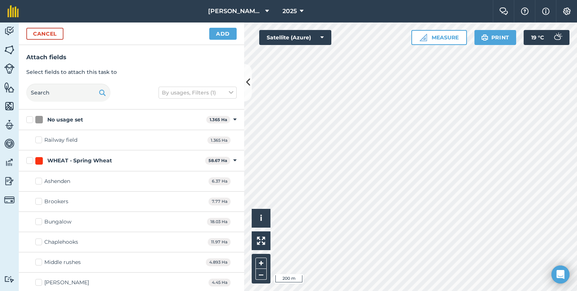
click at [66, 161] on div "WHEAT - Spring Wheat" at bounding box center [79, 161] width 65 height 8
click at [31, 161] on input "WHEAT - Spring Wheat" at bounding box center [28, 159] width 5 height 5
checkbox input "true"
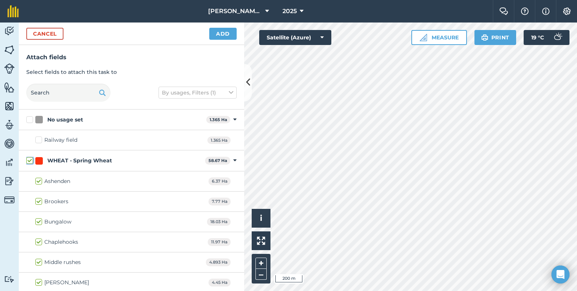
checkbox input "true"
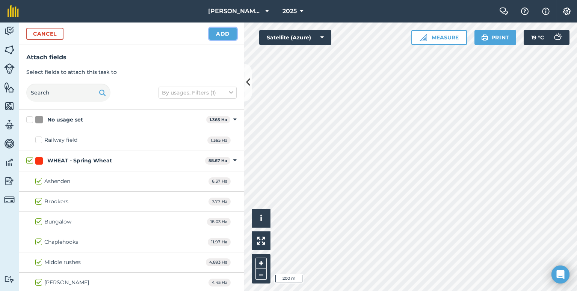
click at [232, 34] on button "Add" at bounding box center [222, 34] width 27 height 12
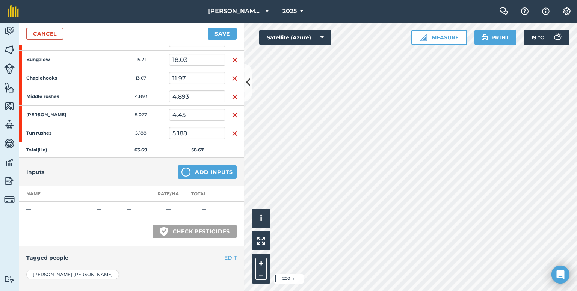
scroll to position [157, 0]
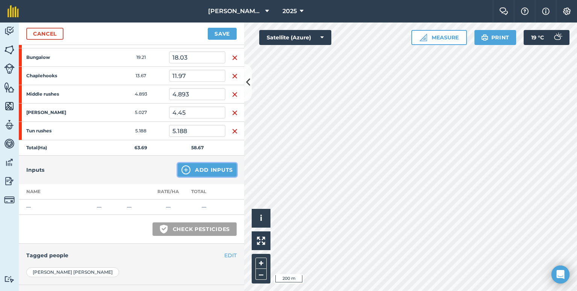
click at [204, 169] on button "Add Inputs" at bounding box center [207, 170] width 59 height 14
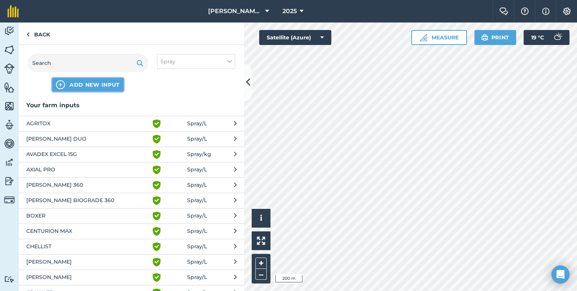
click at [86, 85] on span "ADD NEW INPUT" at bounding box center [94, 85] width 50 height 8
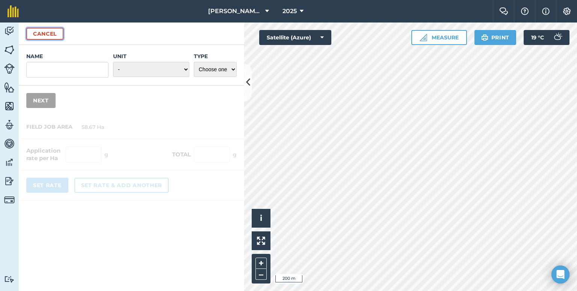
click at [46, 29] on button "Cancel" at bounding box center [44, 34] width 37 height 12
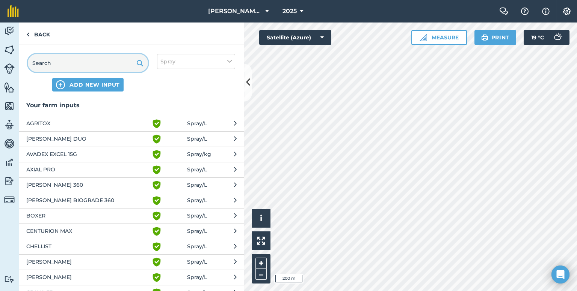
click at [73, 60] on input "text" at bounding box center [88, 63] width 120 height 18
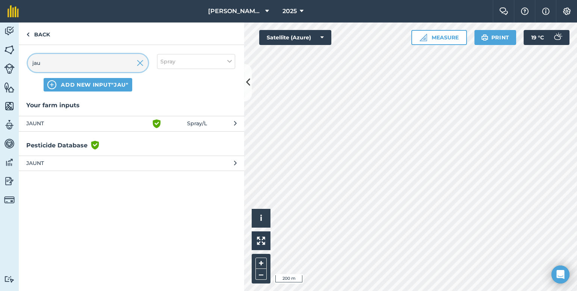
type input "jau"
click at [72, 128] on button "JAUNT Green shield with white tick Spray / L" at bounding box center [131, 123] width 225 height 15
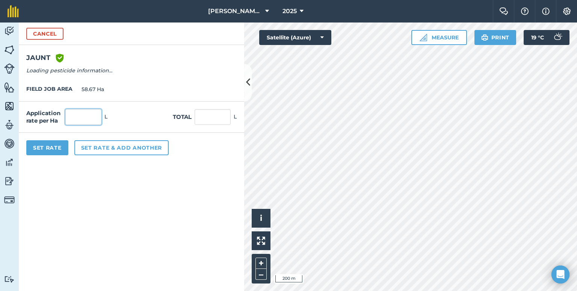
click at [85, 118] on input "text" at bounding box center [83, 117] width 36 height 16
type input "1"
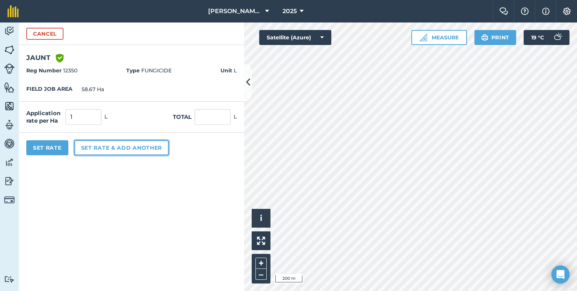
type input "58.67"
click at [88, 148] on button "Set rate & add another" at bounding box center [121, 147] width 94 height 15
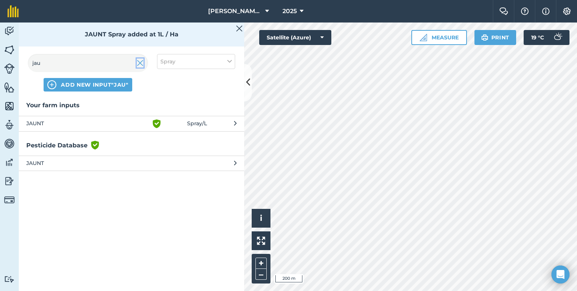
click at [140, 63] on img at bounding box center [140, 63] width 7 height 9
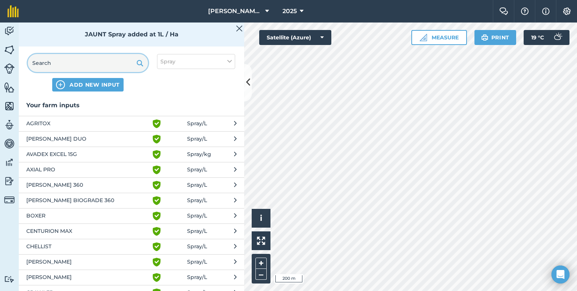
click at [117, 65] on input "text" at bounding box center [88, 63] width 120 height 18
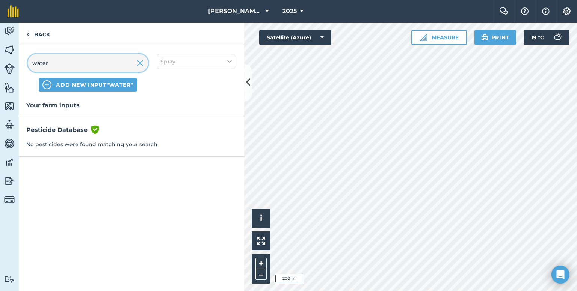
type input "water"
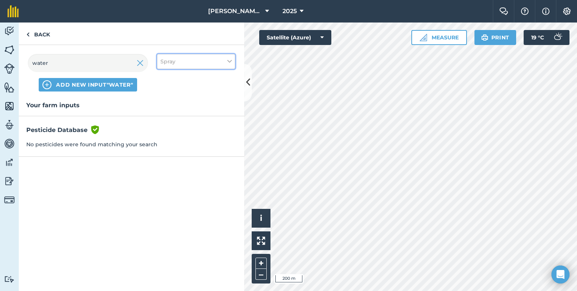
click at [200, 67] on button "Spray" at bounding box center [196, 61] width 78 height 15
click at [199, 131] on label "Other" at bounding box center [195, 134] width 71 height 8
click at [165, 131] on input "Other" at bounding box center [162, 132] width 5 height 5
checkbox input "true"
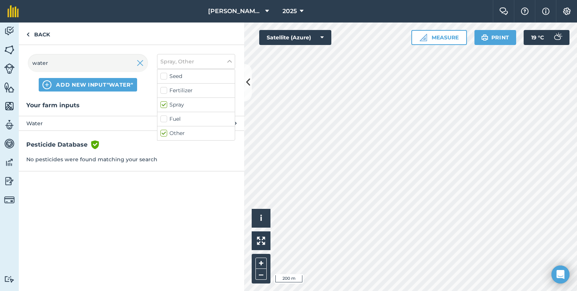
click at [116, 122] on span "Water" at bounding box center [87, 123] width 123 height 8
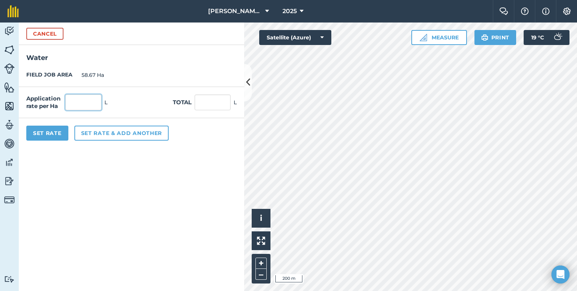
click at [87, 98] on input "text" at bounding box center [83, 103] width 36 height 16
type input "200"
click at [50, 134] on button "Set Rate" at bounding box center [47, 133] width 42 height 15
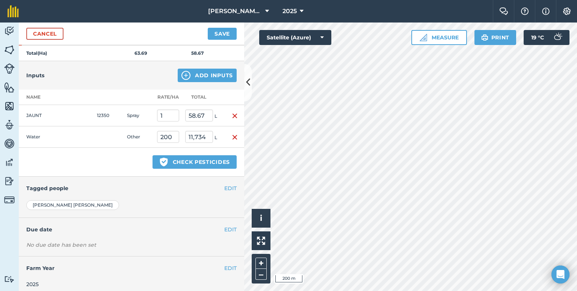
scroll to position [254, 0]
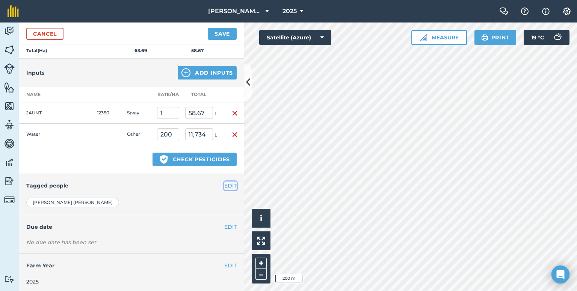
click at [224, 186] on button "EDIT" at bounding box center [230, 186] width 12 height 8
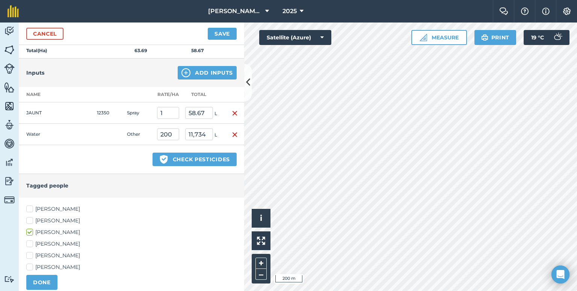
click at [54, 217] on label "[PERSON_NAME]" at bounding box center [131, 221] width 210 height 8
click at [31, 217] on input "[PERSON_NAME]" at bounding box center [28, 219] width 5 height 5
checkbox input "true"
click at [65, 209] on label "[PERSON_NAME]" at bounding box center [131, 209] width 210 height 8
click at [31, 209] on input "[PERSON_NAME]" at bounding box center [28, 207] width 5 height 5
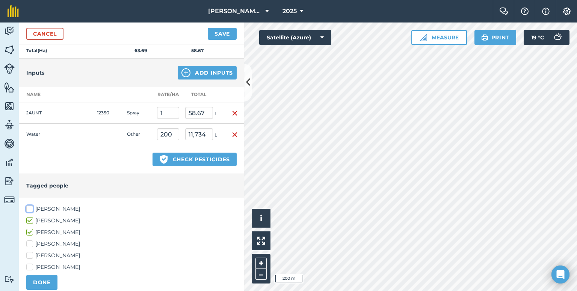
checkbox input "true"
click at [45, 281] on button "DONE" at bounding box center [41, 282] width 31 height 15
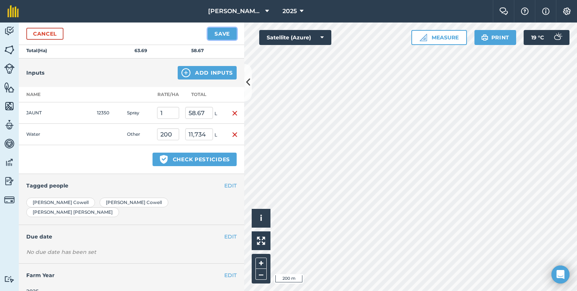
click at [226, 30] on button "Save" at bounding box center [222, 34] width 29 height 12
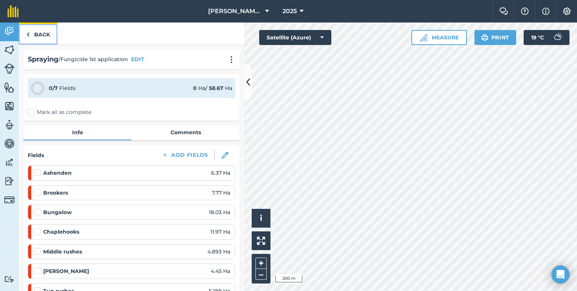
click at [45, 38] on link "Back" at bounding box center [38, 34] width 39 height 22
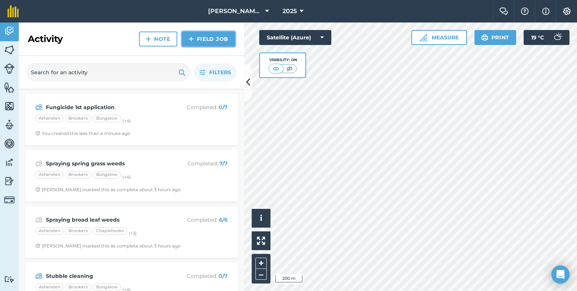
click at [203, 38] on link "Field Job" at bounding box center [208, 39] width 53 height 15
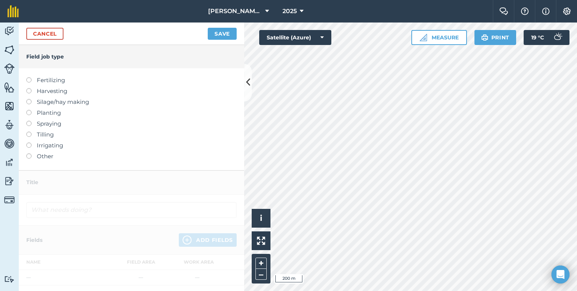
click at [38, 124] on label "Spraying" at bounding box center [131, 123] width 210 height 9
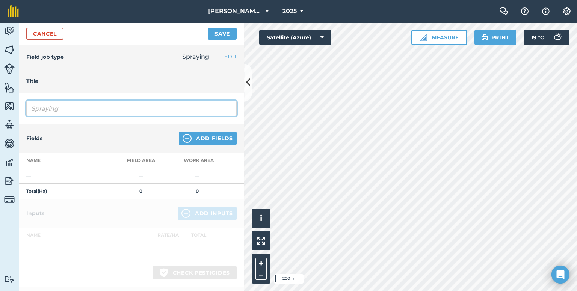
click at [68, 111] on input "Spraying" at bounding box center [131, 109] width 210 height 16
paste input "Fungicide 1st application"
click at [68, 108] on input "Fungicide 1st application" at bounding box center [131, 109] width 210 height 16
type input "Fungicide 2nd application"
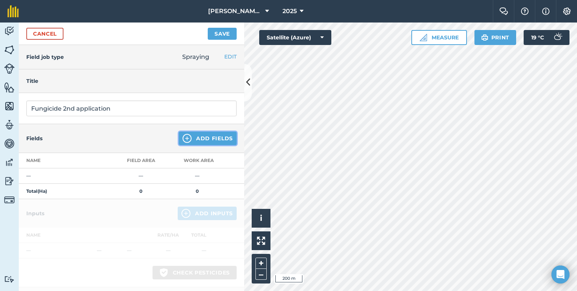
click at [212, 141] on button "Add Fields" at bounding box center [208, 139] width 58 height 14
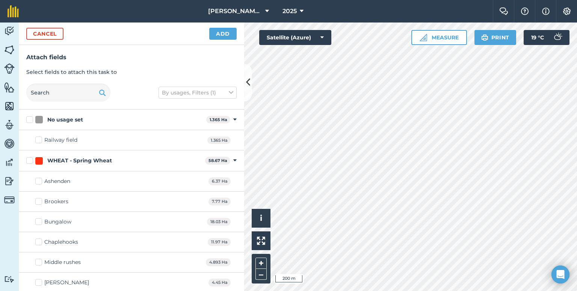
click at [54, 160] on div "WHEAT - Spring Wheat" at bounding box center [79, 161] width 65 height 8
click at [31, 160] on input "WHEAT - Spring Wheat" at bounding box center [28, 159] width 5 height 5
checkbox input "true"
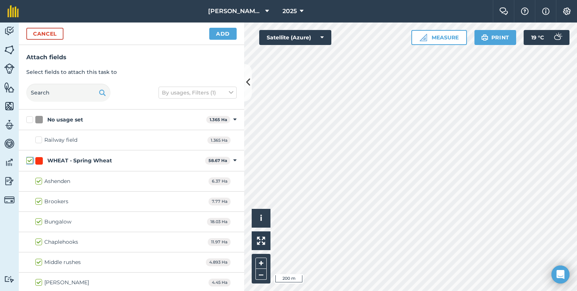
checkbox input "true"
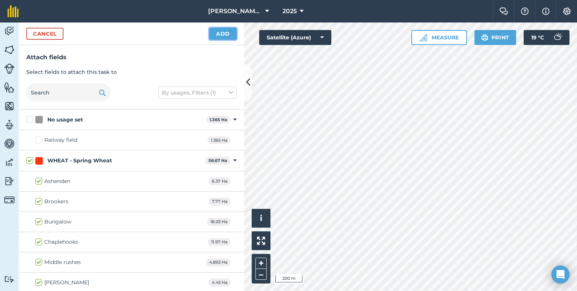
click at [229, 33] on button "Add" at bounding box center [222, 34] width 27 height 12
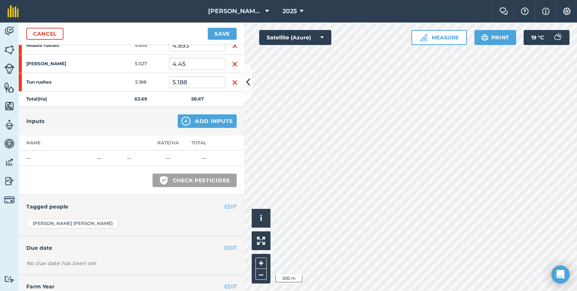
scroll to position [227, 0]
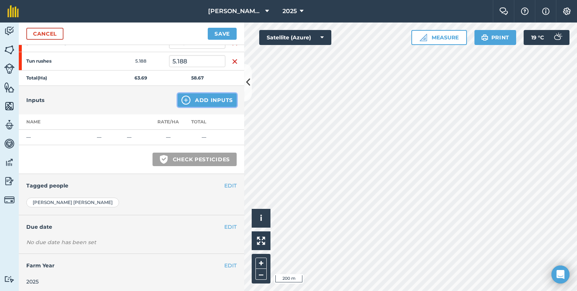
click at [213, 100] on button "Add Inputs" at bounding box center [207, 100] width 59 height 14
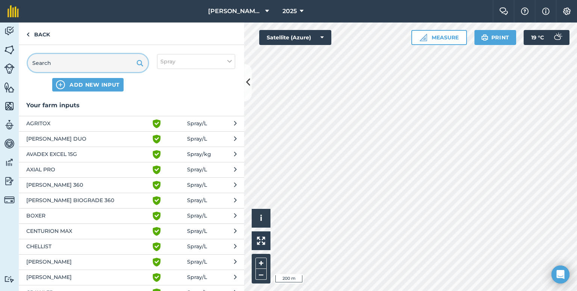
click at [90, 60] on input "text" at bounding box center [88, 63] width 120 height 18
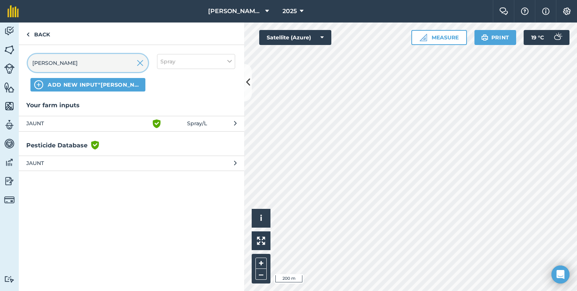
type input "[PERSON_NAME]"
click at [79, 130] on button "JAUNT Green shield with white tick Spray / L" at bounding box center [131, 123] width 225 height 15
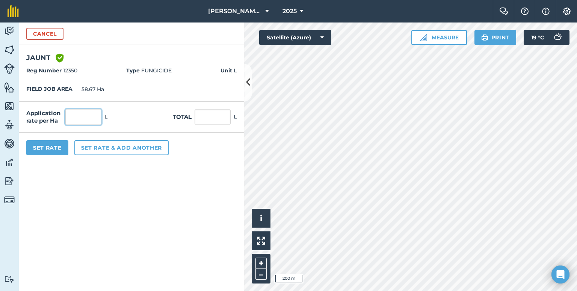
click at [93, 118] on input "text" at bounding box center [83, 117] width 36 height 16
type input "1"
type input "58.67"
click at [113, 158] on div "Set Rate Set rate & add another" at bounding box center [131, 148] width 225 height 30
click at [130, 149] on button "Set rate & add another" at bounding box center [121, 147] width 94 height 15
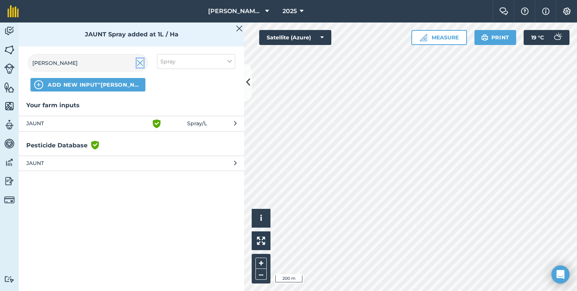
click at [140, 62] on img at bounding box center [140, 63] width 7 height 9
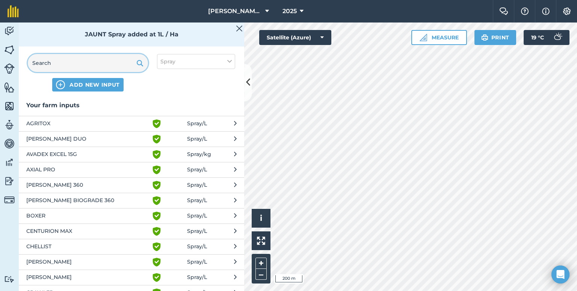
click at [96, 66] on input "text" at bounding box center [88, 63] width 120 height 18
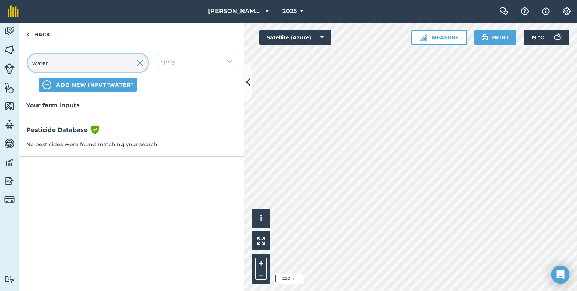
type input "water"
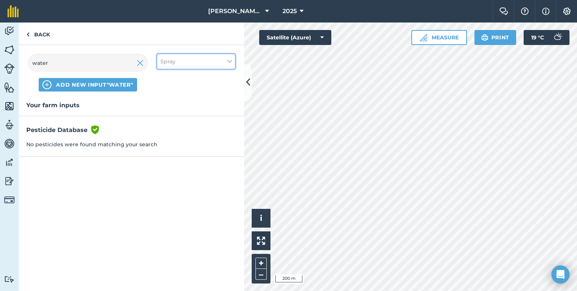
click at [222, 63] on button "Spray" at bounding box center [196, 61] width 78 height 15
click at [180, 133] on label "Other" at bounding box center [195, 134] width 71 height 8
click at [165, 133] on input "Other" at bounding box center [162, 132] width 5 height 5
checkbox input "true"
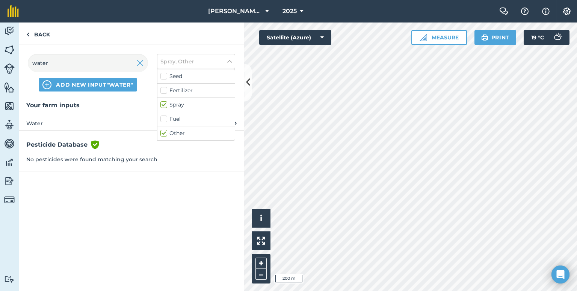
click at [104, 128] on button "Water Other / L" at bounding box center [131, 123] width 225 height 15
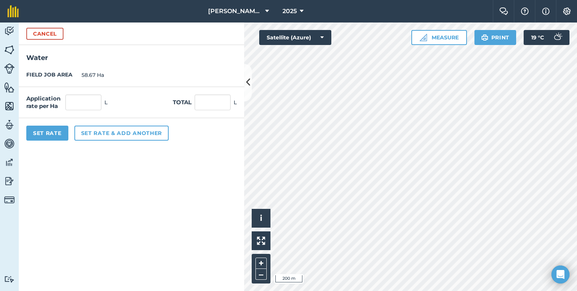
click at [90, 115] on div "Application rate per Ha L Total L" at bounding box center [131, 102] width 225 height 31
click at [89, 109] on input "text" at bounding box center [83, 103] width 36 height 16
type input "200"
type input "11,734"
click at [54, 134] on button "Set Rate" at bounding box center [47, 133] width 42 height 15
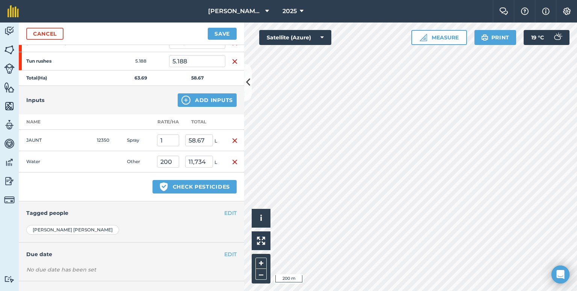
scroll to position [254, 0]
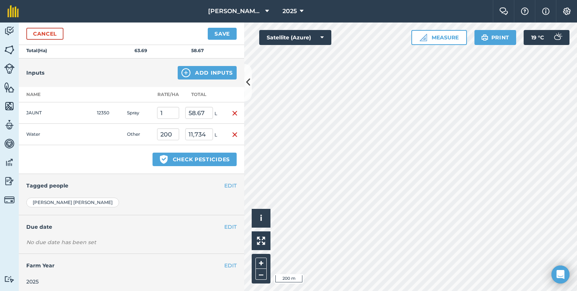
click at [228, 188] on div "EDIT Tagged people" at bounding box center [131, 185] width 225 height 23
drag, startPoint x: 223, startPoint y: 186, endPoint x: 228, endPoint y: 188, distance: 5.6
click at [228, 188] on div "EDIT Tagged people" at bounding box center [131, 185] width 225 height 23
click at [225, 186] on button "EDIT" at bounding box center [230, 186] width 12 height 8
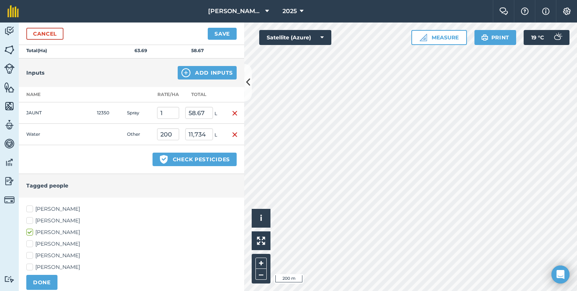
click at [53, 205] on label "[PERSON_NAME]" at bounding box center [131, 209] width 210 height 8
click at [31, 205] on input "[PERSON_NAME]" at bounding box center [28, 207] width 5 height 5
checkbox input "true"
click at [46, 222] on label "[PERSON_NAME]" at bounding box center [131, 221] width 210 height 8
click at [31, 222] on input "[PERSON_NAME]" at bounding box center [28, 219] width 5 height 5
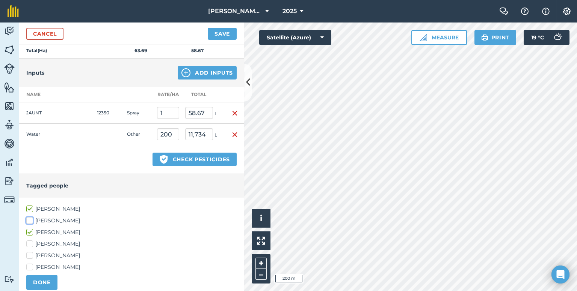
checkbox input "true"
click at [39, 282] on button "DONE" at bounding box center [41, 282] width 31 height 15
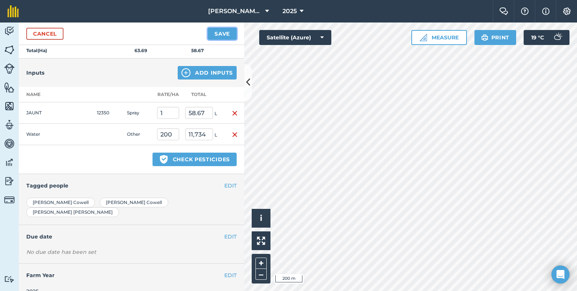
click at [226, 32] on button "Save" at bounding box center [222, 34] width 29 height 12
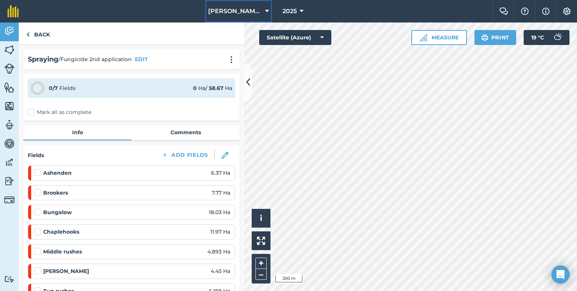
click at [232, 14] on span "[PERSON_NAME] Barn" at bounding box center [235, 11] width 54 height 9
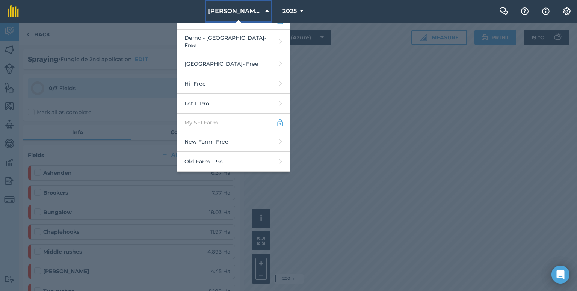
scroll to position [218, 0]
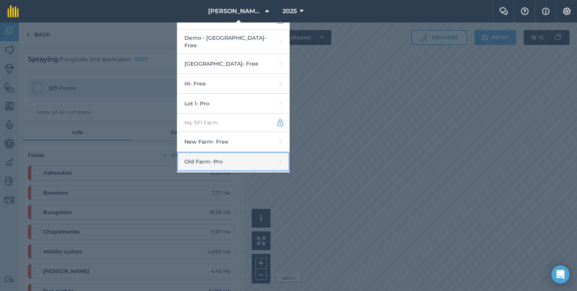
click at [226, 152] on link "Old Farm - Pro" at bounding box center [233, 162] width 113 height 20
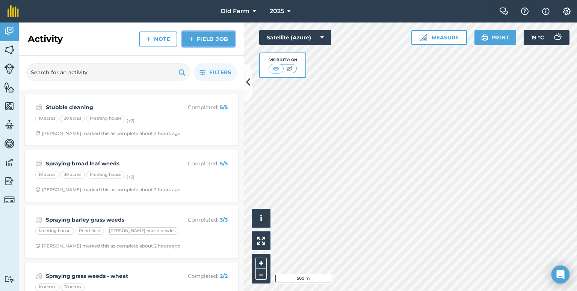
click at [201, 44] on link "Field Job" at bounding box center [208, 39] width 53 height 15
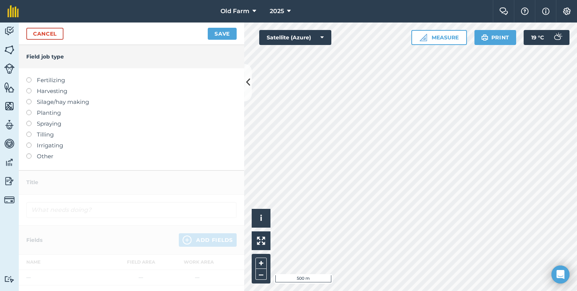
click at [36, 124] on label "Spraying" at bounding box center [131, 123] width 210 height 9
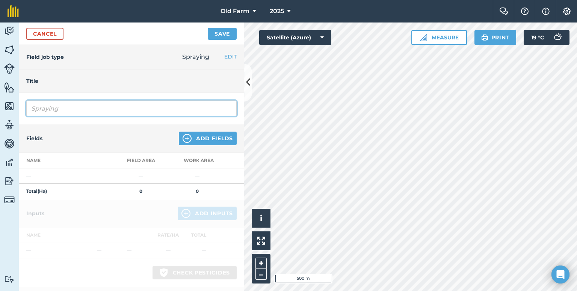
click at [76, 111] on input "Spraying" at bounding box center [131, 109] width 210 height 16
paste input "Fungicide 1st application"
type input "Fungicide 1st application - wheat"
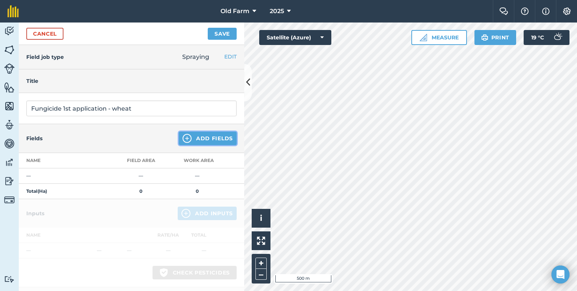
click at [198, 136] on button "Add Fields" at bounding box center [208, 139] width 58 height 14
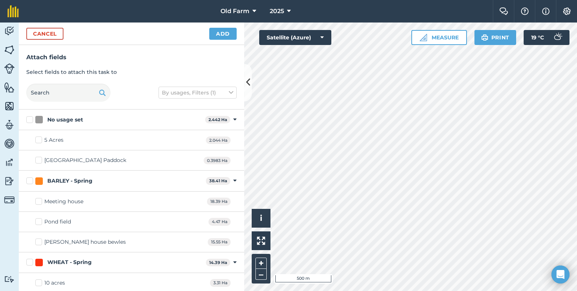
click at [28, 264] on label "WHEAT - Spring" at bounding box center [114, 263] width 176 height 8
click at [28, 264] on input "WHEAT - Spring" at bounding box center [28, 261] width 5 height 5
checkbox input "true"
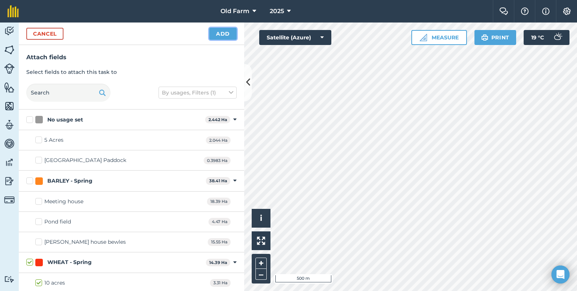
click at [225, 35] on button "Add" at bounding box center [222, 34] width 27 height 12
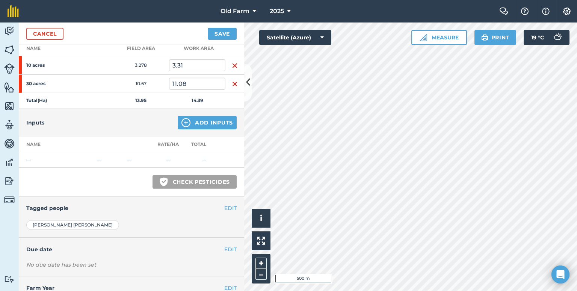
scroll to position [113, 0]
click at [208, 124] on button "Add Inputs" at bounding box center [207, 123] width 59 height 14
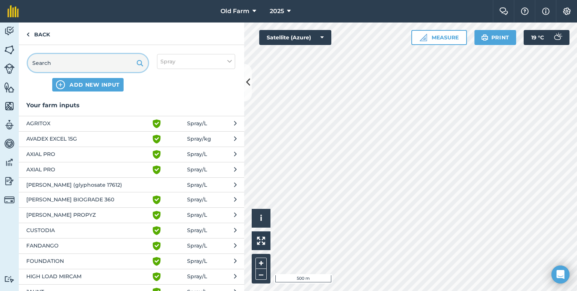
click at [87, 65] on input "text" at bounding box center [88, 63] width 120 height 18
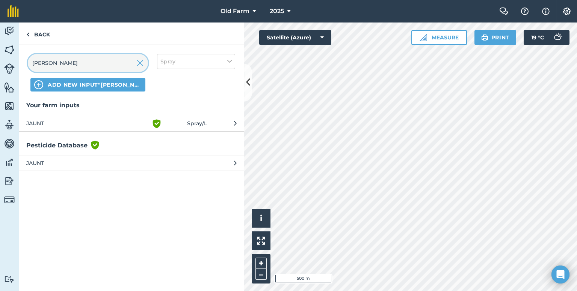
type input "[PERSON_NAME]"
click at [80, 120] on span "JAUNT" at bounding box center [87, 123] width 123 height 9
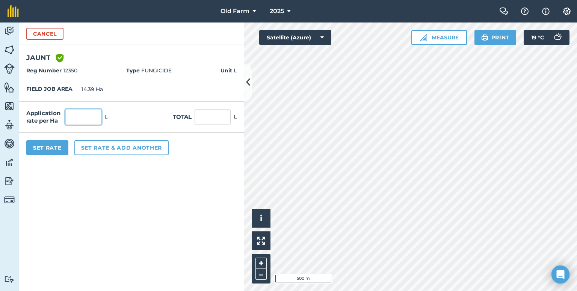
click at [80, 120] on input "text" at bounding box center [83, 117] width 36 height 16
type input "1"
type input "14.39"
click at [90, 151] on button "Set rate & add another" at bounding box center [121, 147] width 94 height 15
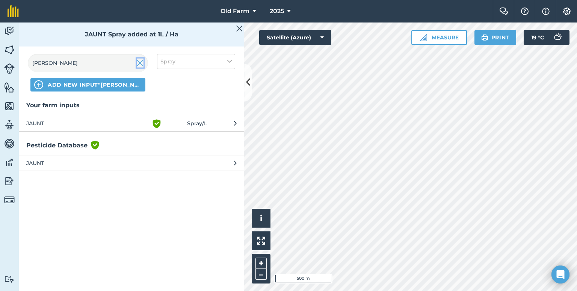
click at [143, 63] on img at bounding box center [140, 63] width 7 height 9
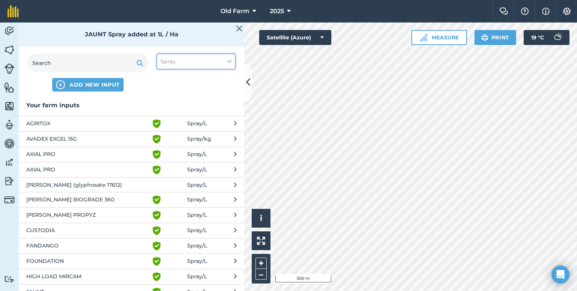
click at [183, 61] on button "Spray" at bounding box center [196, 61] width 78 height 15
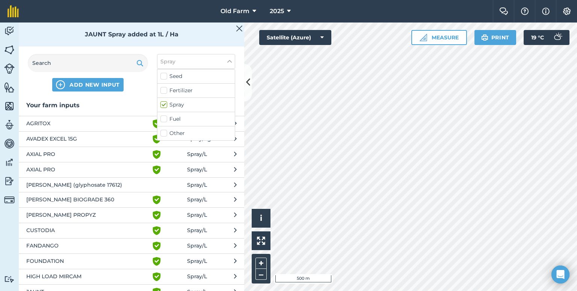
click at [191, 133] on label "Other" at bounding box center [195, 134] width 71 height 8
click at [165, 133] on input "Other" at bounding box center [162, 132] width 5 height 5
checkbox input "true"
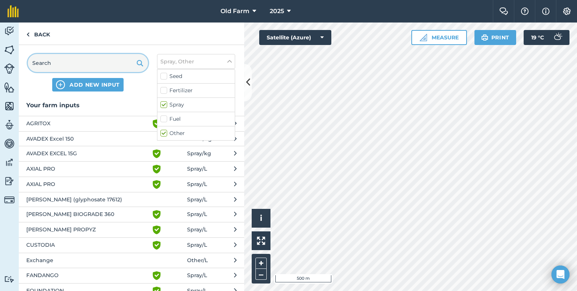
click at [76, 66] on input "text" at bounding box center [88, 63] width 120 height 18
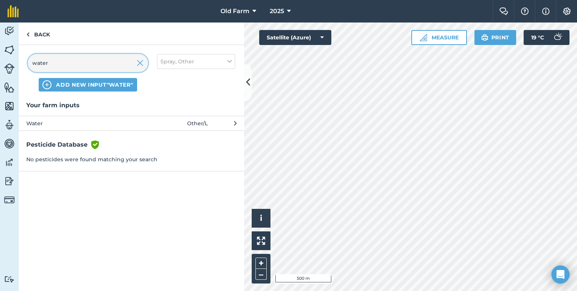
type input "water"
click at [60, 125] on span "Water" at bounding box center [87, 123] width 123 height 8
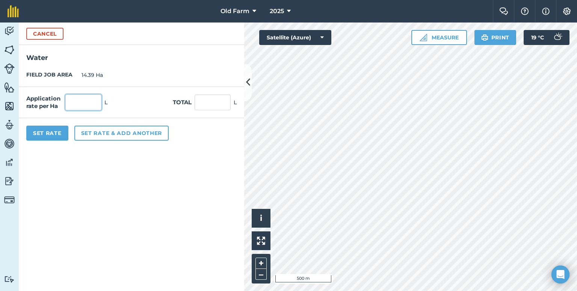
click at [89, 105] on input "text" at bounding box center [83, 103] width 36 height 16
type input "200"
type input "2,878"
click at [53, 131] on button "Set Rate" at bounding box center [47, 133] width 42 height 15
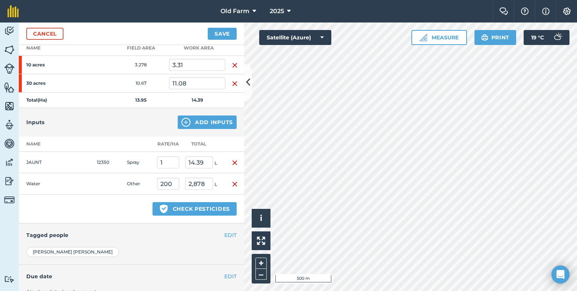
scroll to position [163, 0]
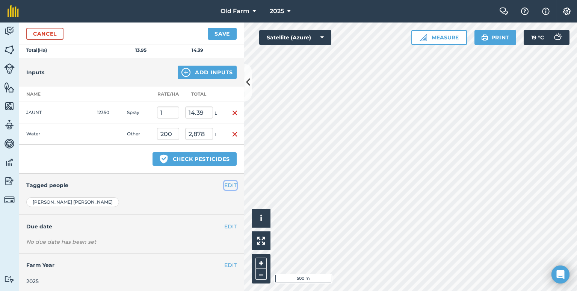
click at [226, 185] on button "EDIT" at bounding box center [230, 185] width 12 height 8
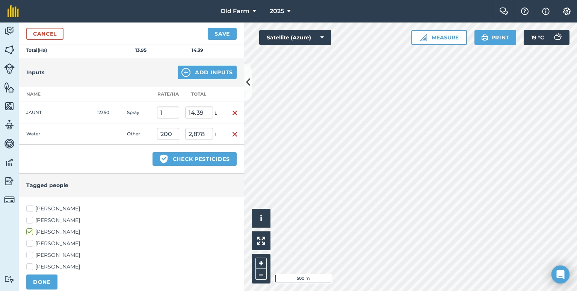
click at [54, 211] on div "[PERSON_NAME] [PERSON_NAME] [PERSON_NAME] [PERSON_NAME] [PERSON_NAME] [PERSON_N…" at bounding box center [131, 238] width 210 height 66
click at [41, 207] on label "[PERSON_NAME]" at bounding box center [131, 209] width 210 height 8
click at [31, 207] on input "[PERSON_NAME]" at bounding box center [28, 207] width 5 height 5
checkbox input "true"
click at [35, 220] on label "[PERSON_NAME]" at bounding box center [131, 221] width 210 height 8
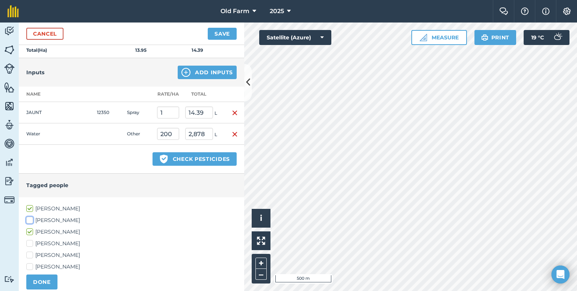
click at [31, 220] on input "[PERSON_NAME]" at bounding box center [28, 219] width 5 height 5
checkbox input "true"
click at [42, 279] on button "DONE" at bounding box center [41, 282] width 31 height 15
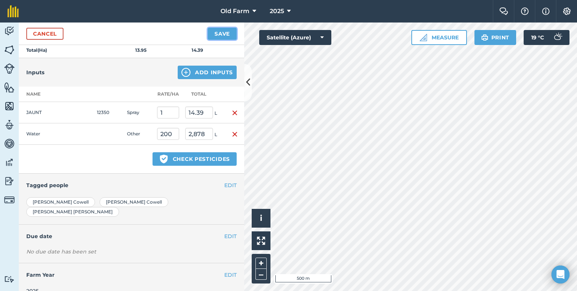
click at [222, 34] on button "Save" at bounding box center [222, 34] width 29 height 12
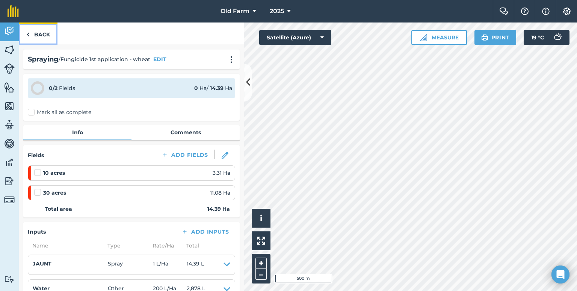
click at [33, 30] on link "Back" at bounding box center [38, 34] width 39 height 22
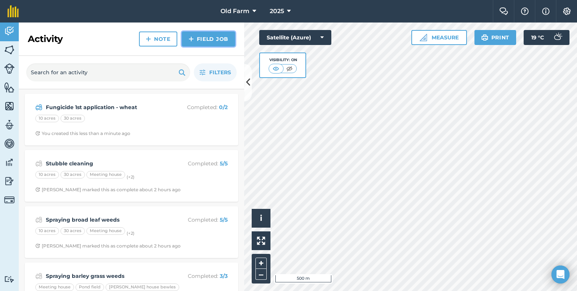
click at [213, 35] on link "Field Job" at bounding box center [208, 39] width 53 height 15
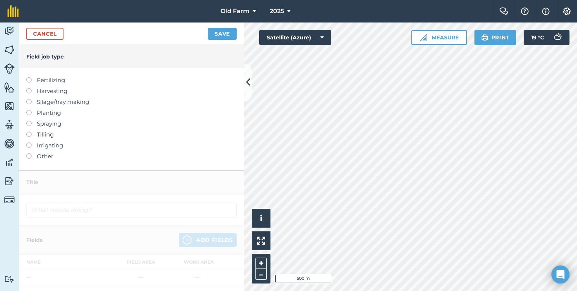
click at [41, 125] on label "Spraying" at bounding box center [131, 123] width 210 height 9
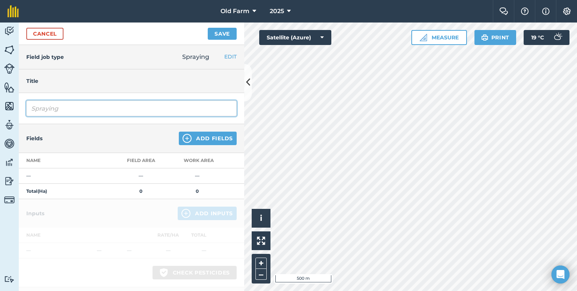
click at [71, 109] on input "Spraying" at bounding box center [131, 109] width 210 height 16
paste input "Fungicide 1st application - wheat"
click at [71, 109] on input "Fungicide 1st application - wheat" at bounding box center [131, 109] width 210 height 16
type input "Fungicide 2nd application - wheat"
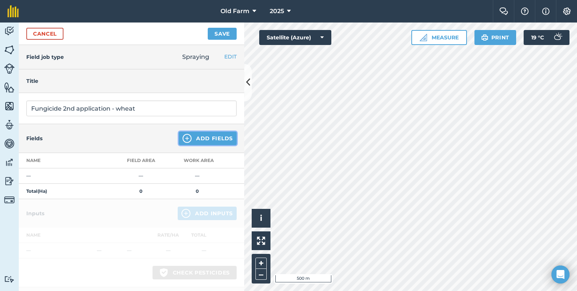
click at [197, 142] on button "Add Fields" at bounding box center [208, 139] width 58 height 14
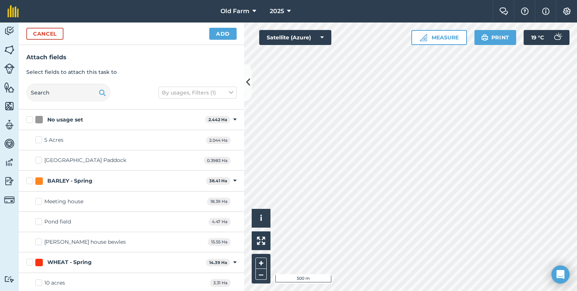
click at [27, 265] on label "WHEAT - Spring" at bounding box center [114, 263] width 176 height 8
click at [27, 264] on input "WHEAT - Spring" at bounding box center [28, 261] width 5 height 5
checkbox input "true"
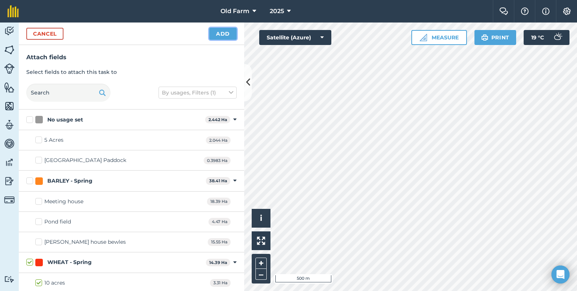
click at [221, 32] on button "Add" at bounding box center [222, 34] width 27 height 12
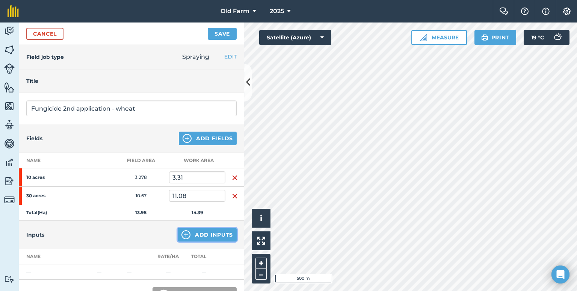
click at [197, 232] on button "Add Inputs" at bounding box center [207, 235] width 59 height 14
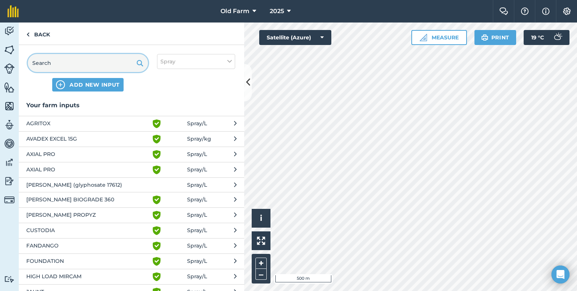
click at [93, 59] on input "text" at bounding box center [88, 63] width 120 height 18
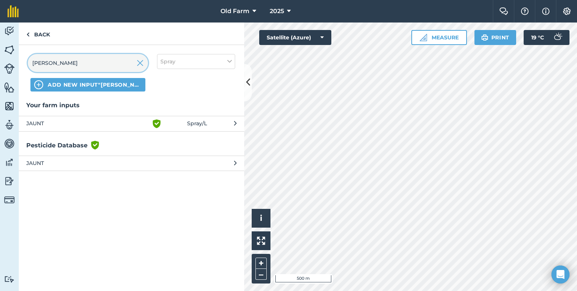
type input "[PERSON_NAME]"
click at [64, 124] on span "JAUNT" at bounding box center [87, 123] width 123 height 9
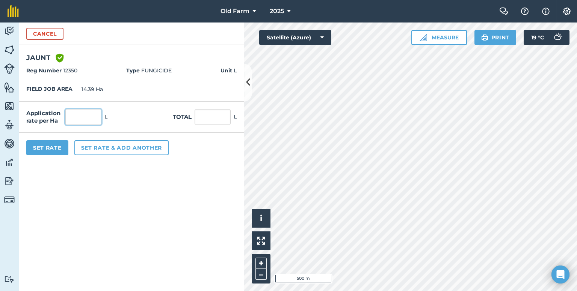
click at [87, 118] on input "text" at bounding box center [83, 117] width 36 height 16
type input "1"
type input "14.39"
click at [102, 147] on button "Set rate & add another" at bounding box center [121, 147] width 94 height 15
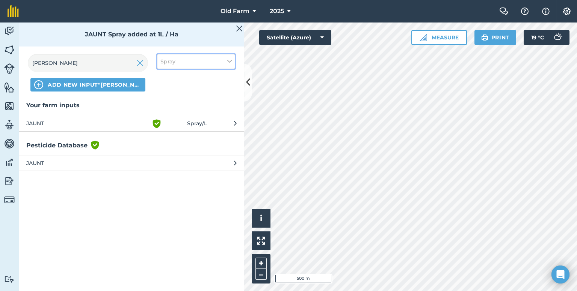
click at [198, 60] on button "Spray" at bounding box center [196, 61] width 78 height 15
click at [200, 134] on label "Other" at bounding box center [195, 134] width 71 height 8
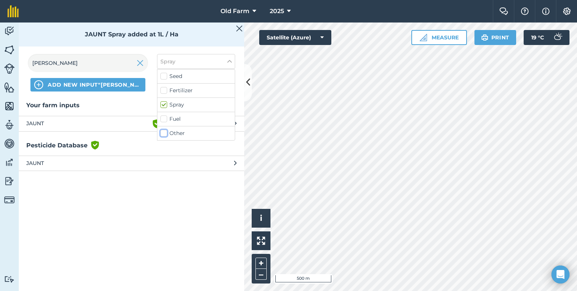
click at [165, 134] on input "Other" at bounding box center [162, 132] width 5 height 5
checkbox input "true"
click at [107, 66] on input "[PERSON_NAME]" at bounding box center [88, 63] width 120 height 18
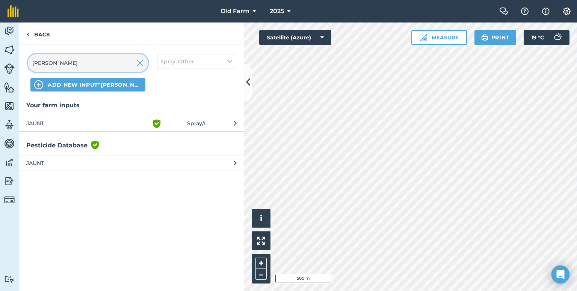
type input "1"
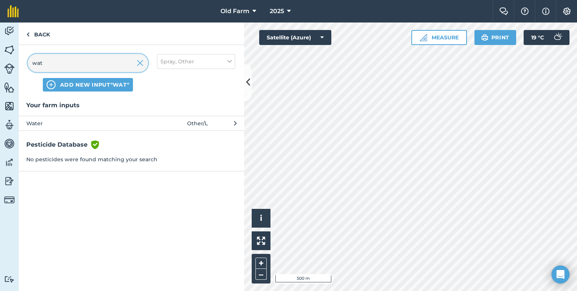
type input "wat"
click at [117, 123] on span "Water" at bounding box center [87, 123] width 123 height 8
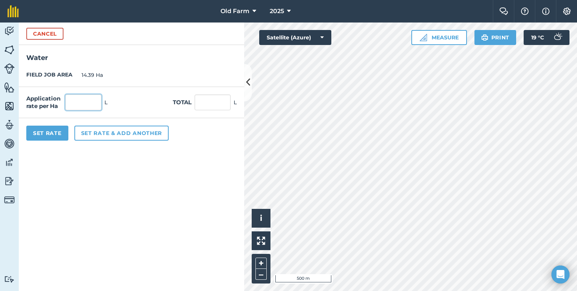
click at [87, 103] on input "text" at bounding box center [83, 103] width 36 height 16
type input "200"
click at [43, 133] on button "Set Rate" at bounding box center [47, 133] width 42 height 15
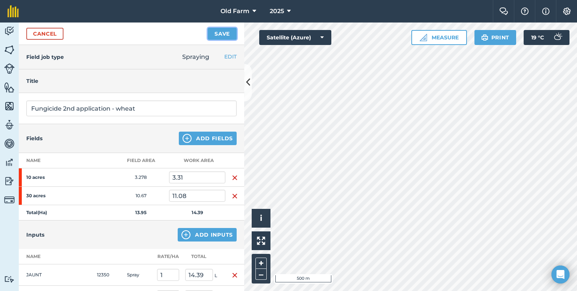
click at [219, 35] on button "Save" at bounding box center [222, 34] width 29 height 12
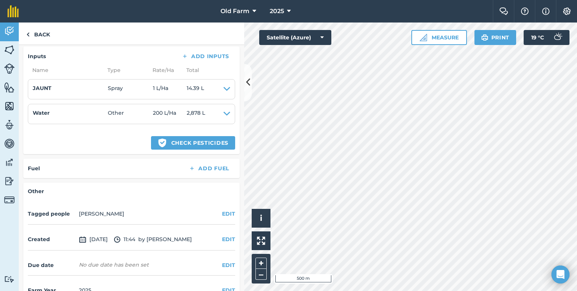
scroll to position [192, 0]
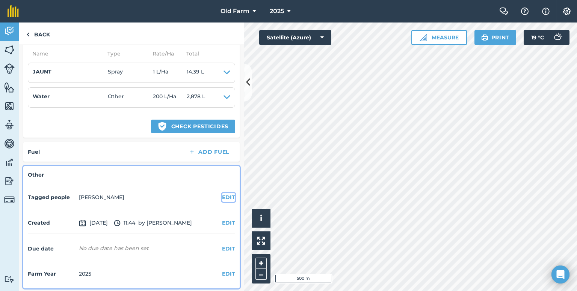
click at [224, 197] on button "EDIT" at bounding box center [228, 197] width 13 height 8
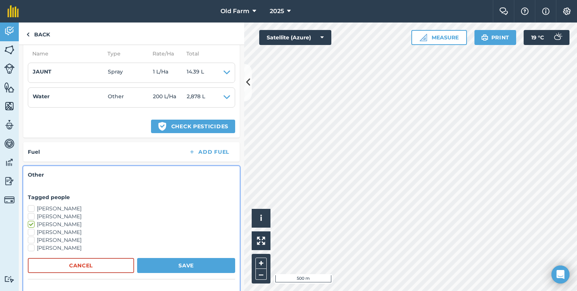
click at [38, 206] on label "[PERSON_NAME]" at bounding box center [131, 209] width 207 height 8
click at [33, 206] on input "[PERSON_NAME]" at bounding box center [30, 207] width 5 height 5
checkbox input "true"
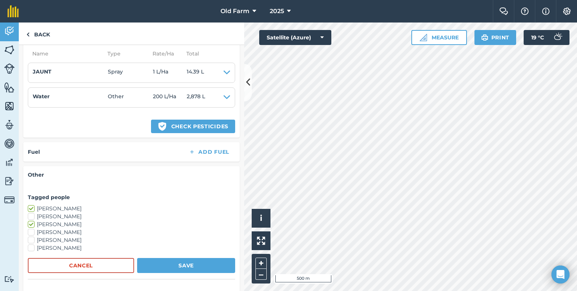
click at [32, 214] on label "[PERSON_NAME]" at bounding box center [131, 217] width 207 height 8
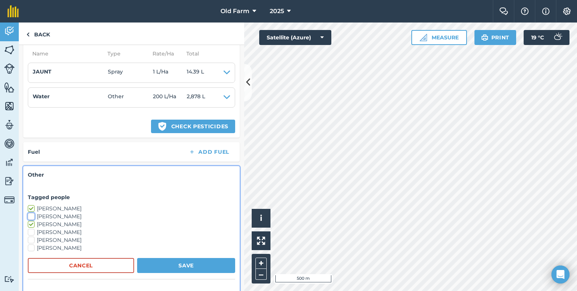
click at [32, 214] on input "[PERSON_NAME]" at bounding box center [30, 215] width 5 height 5
checkbox input "true"
click at [179, 263] on button "Save" at bounding box center [186, 265] width 98 height 15
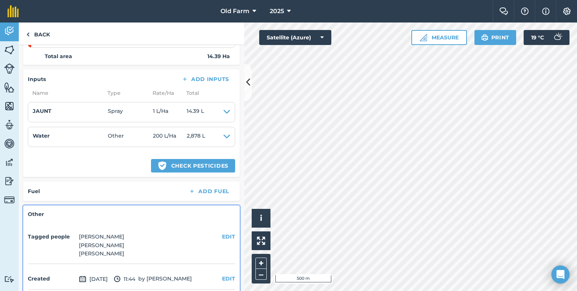
scroll to position [146, 0]
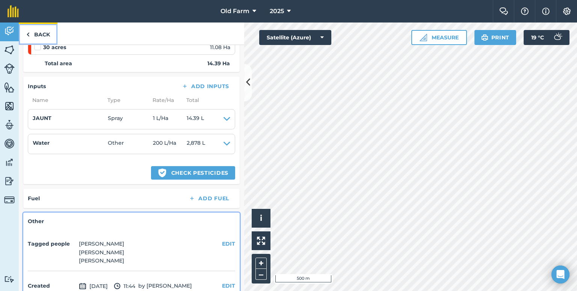
click at [38, 30] on link "Back" at bounding box center [38, 34] width 39 height 22
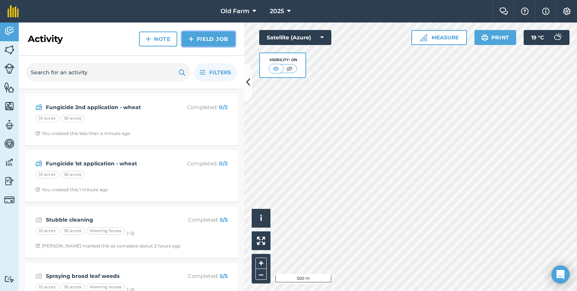
click at [203, 39] on link "Field Job" at bounding box center [208, 39] width 53 height 15
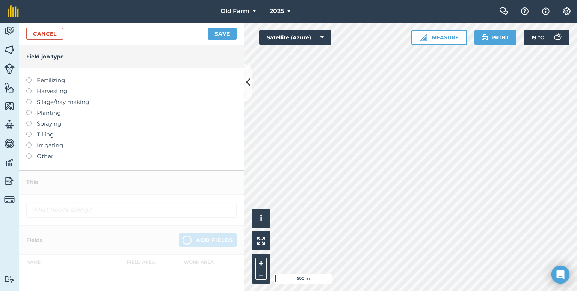
click at [39, 127] on label "Spraying" at bounding box center [131, 123] width 210 height 9
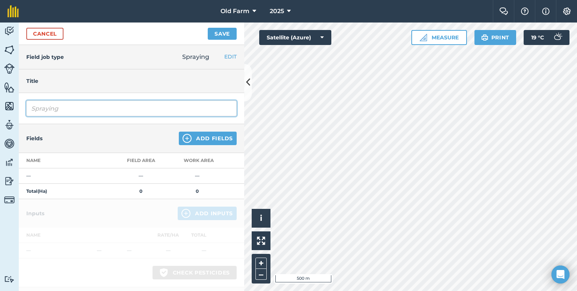
click at [74, 111] on input "Spraying" at bounding box center [131, 109] width 210 height 16
paste input "Fungicide 1st application - wheat"
drag, startPoint x: 113, startPoint y: 106, endPoint x: 191, endPoint y: 102, distance: 78.2
click at [191, 102] on input "Fungicide 1st application - wheat" at bounding box center [131, 109] width 210 height 16
type input "Fungicide 1st application - barley"
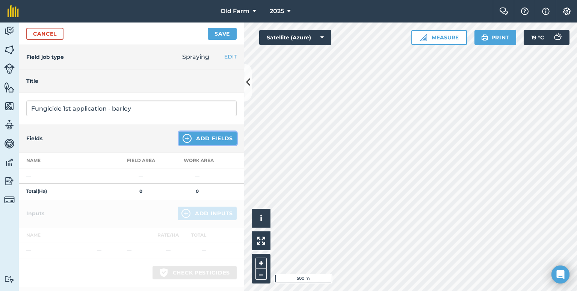
click at [204, 142] on button "Add Fields" at bounding box center [208, 139] width 58 height 14
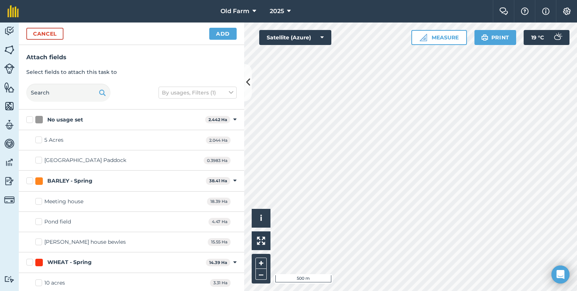
click at [59, 182] on div "BARLEY - Spring" at bounding box center [69, 181] width 45 height 8
click at [31, 182] on input "BARLEY - Spring" at bounding box center [28, 179] width 5 height 5
checkbox input "true"
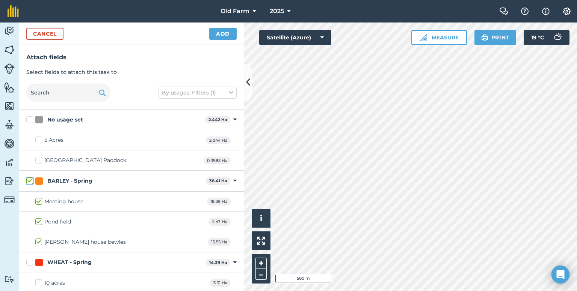
checkbox input "true"
click at [210, 34] on button "Add" at bounding box center [222, 34] width 27 height 12
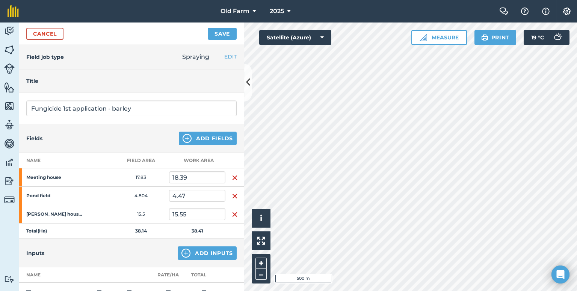
scroll to position [76, 0]
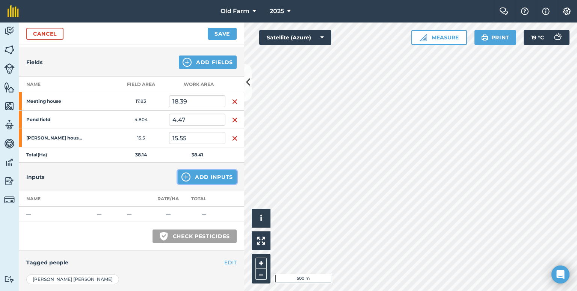
click at [192, 181] on button "Add Inputs" at bounding box center [207, 177] width 59 height 14
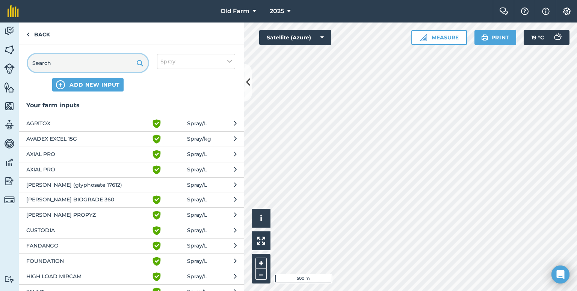
click at [76, 66] on input "text" at bounding box center [88, 63] width 120 height 18
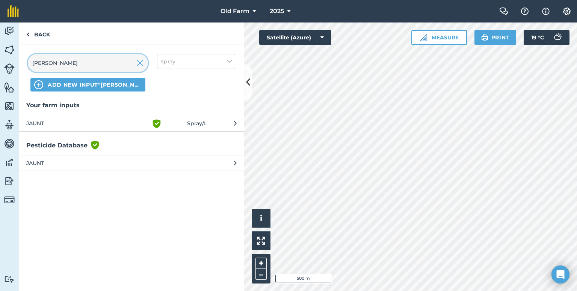
type input "[PERSON_NAME]"
click at [74, 119] on span "JAUNT" at bounding box center [87, 123] width 123 height 9
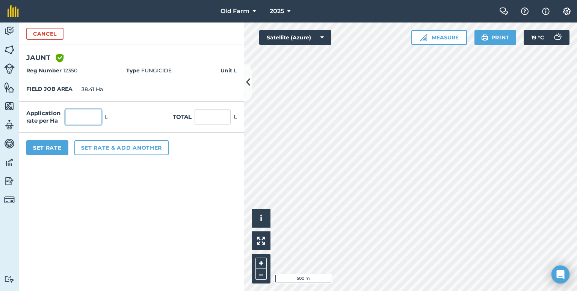
click at [93, 115] on input "text" at bounding box center [83, 117] width 36 height 16
type input "0.8"
type input "30.728"
click at [96, 150] on button "Set rate & add another" at bounding box center [121, 147] width 94 height 15
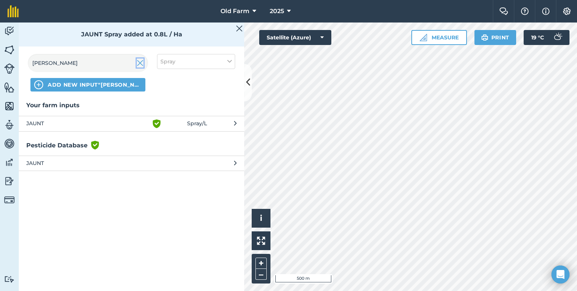
click at [142, 66] on img at bounding box center [140, 63] width 7 height 9
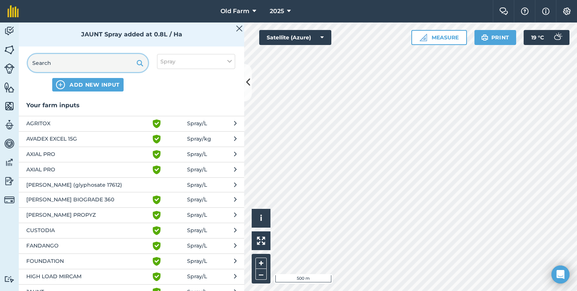
click at [106, 63] on input "text" at bounding box center [88, 63] width 120 height 18
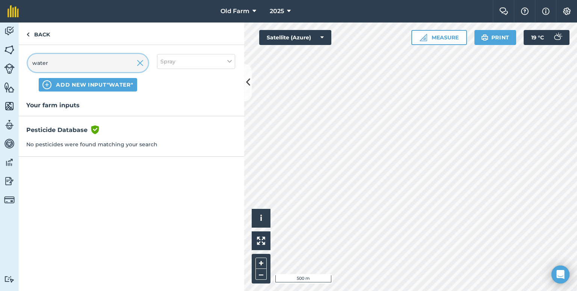
type input "water"
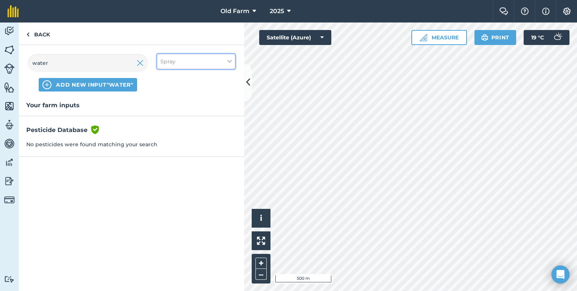
click at [209, 58] on button "Spray" at bounding box center [196, 61] width 78 height 15
click at [193, 137] on div "Other" at bounding box center [195, 134] width 77 height 14
click at [179, 134] on label "Other" at bounding box center [195, 134] width 71 height 8
click at [165, 134] on input "Other" at bounding box center [162, 132] width 5 height 5
checkbox input "true"
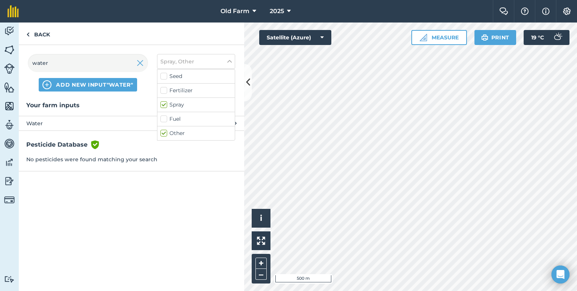
click at [122, 121] on span "Water" at bounding box center [87, 123] width 123 height 8
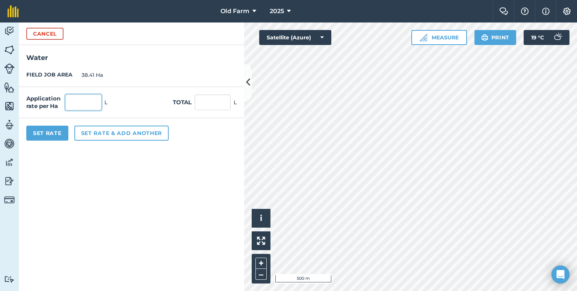
click at [83, 105] on input "text" at bounding box center [83, 103] width 36 height 16
type input "200"
click at [54, 131] on button "Set Rate" at bounding box center [47, 133] width 42 height 15
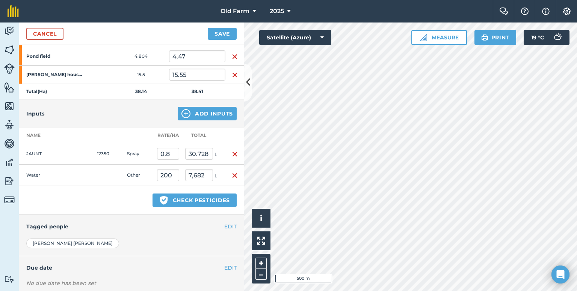
scroll to position [181, 0]
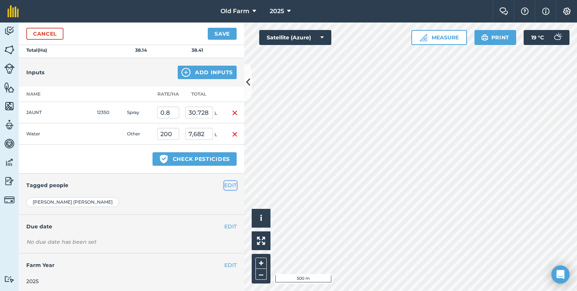
click at [224, 188] on button "EDIT" at bounding box center [230, 185] width 12 height 8
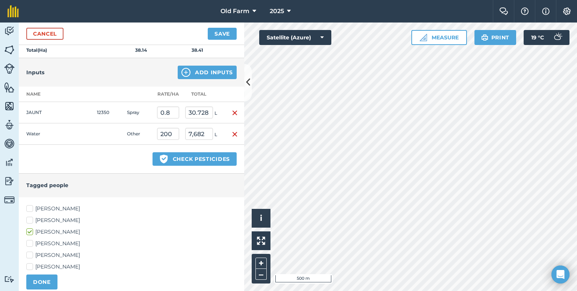
click at [58, 208] on label "[PERSON_NAME]" at bounding box center [131, 209] width 210 height 8
click at [31, 208] on input "[PERSON_NAME]" at bounding box center [28, 207] width 5 height 5
checkbox input "true"
click at [55, 217] on label "[PERSON_NAME]" at bounding box center [131, 221] width 210 height 8
click at [31, 217] on input "[PERSON_NAME]" at bounding box center [28, 219] width 5 height 5
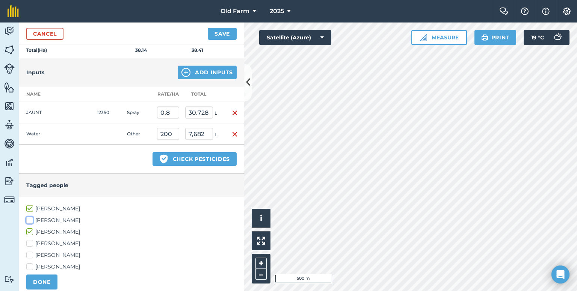
checkbox input "true"
click at [45, 280] on button "DONE" at bounding box center [41, 282] width 31 height 15
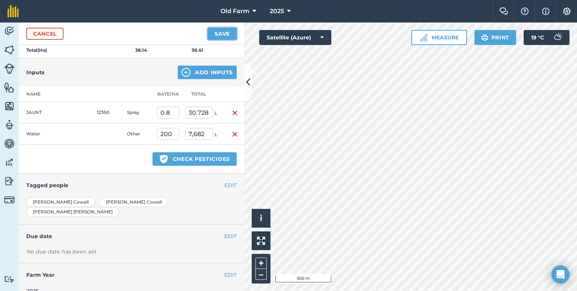
click at [216, 32] on button "Save" at bounding box center [222, 34] width 29 height 12
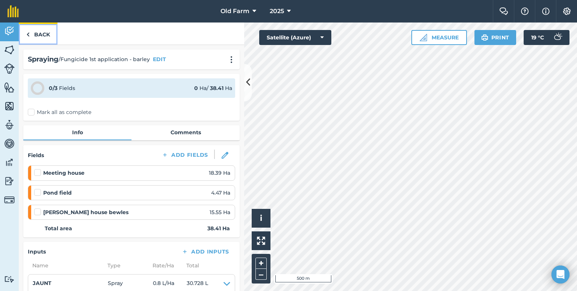
click at [44, 35] on link "Back" at bounding box center [38, 34] width 39 height 22
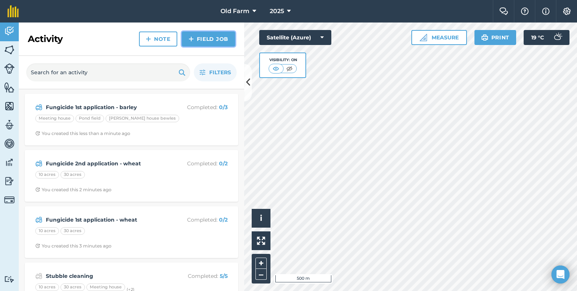
click at [214, 39] on link "Field Job" at bounding box center [208, 39] width 53 height 15
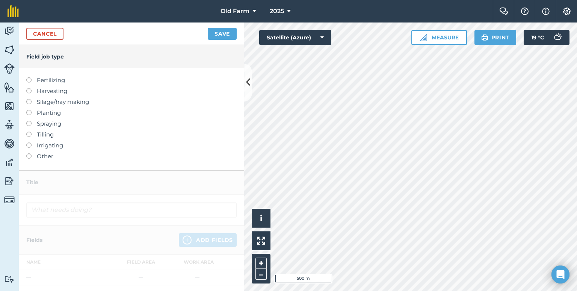
click at [46, 126] on label "Spraying" at bounding box center [131, 123] width 210 height 9
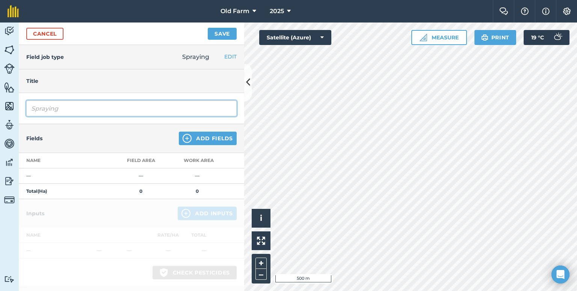
drag, startPoint x: 88, startPoint y: 114, endPoint x: 0, endPoint y: 110, distance: 88.0
click at [0, 110] on div "Activity Fields Livestock Features Maps Team Vehicles Data Reporting Billing Tu…" at bounding box center [288, 157] width 577 height 269
paste input "Fungicide 1st application - barley"
click at [71, 109] on input "Fungicide 1st application - barley" at bounding box center [131, 109] width 210 height 16
type input "Fungicide 2nd application - barley"
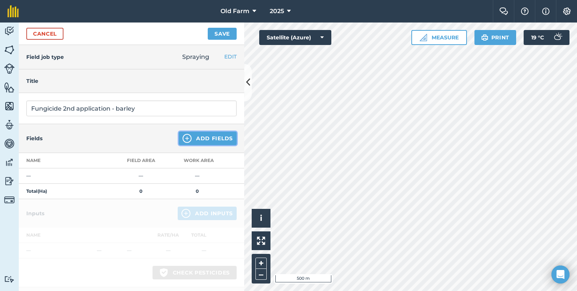
click at [197, 137] on button "Add Fields" at bounding box center [208, 139] width 58 height 14
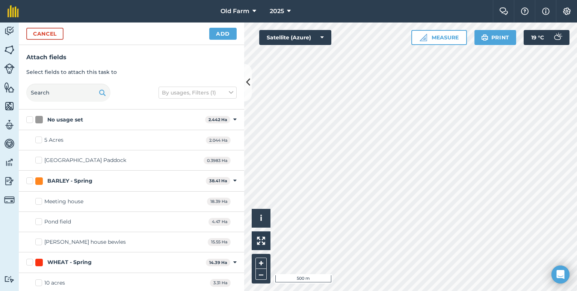
click at [58, 181] on div "BARLEY - Spring" at bounding box center [69, 181] width 45 height 8
click at [31, 181] on input "BARLEY - Spring" at bounding box center [28, 179] width 5 height 5
checkbox input "true"
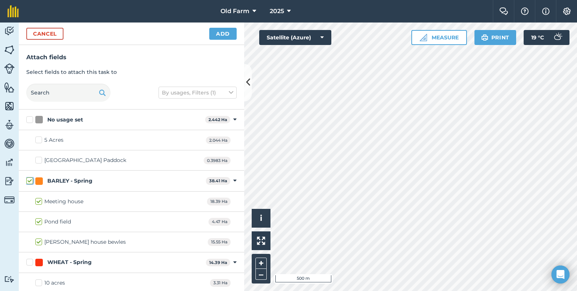
checkbox input "true"
click at [230, 35] on button "Add" at bounding box center [222, 34] width 27 height 12
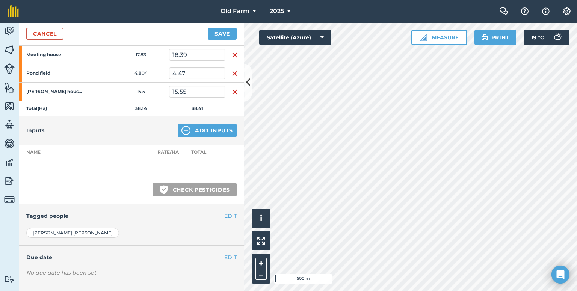
scroll to position [126, 0]
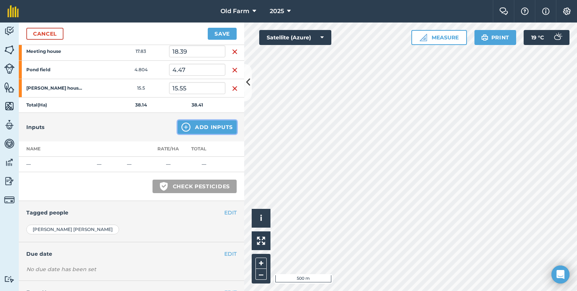
click at [201, 132] on button "Add Inputs" at bounding box center [207, 128] width 59 height 14
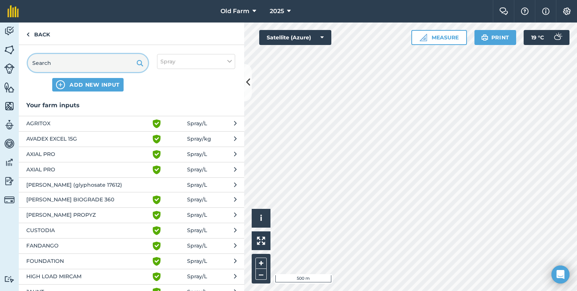
click at [89, 56] on input "text" at bounding box center [88, 63] width 120 height 18
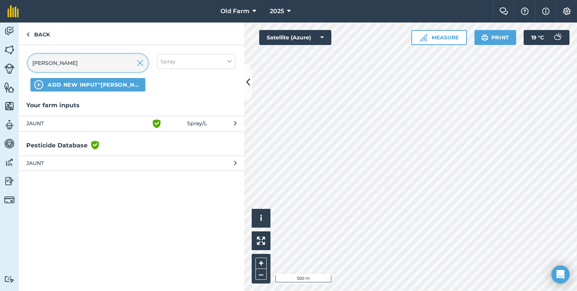
type input "[PERSON_NAME]"
click at [69, 121] on span "JAUNT" at bounding box center [87, 123] width 123 height 9
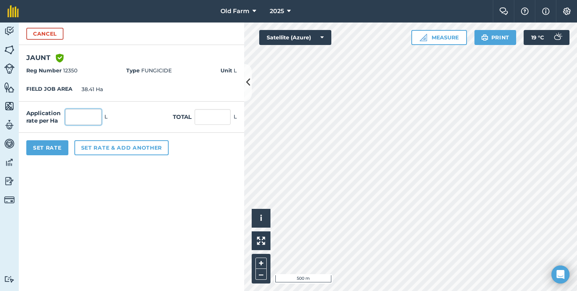
click at [85, 120] on input "text" at bounding box center [83, 117] width 36 height 16
type input "0.8"
type input "30.728"
click at [138, 117] on div "Application rate per Ha 0.8 L Total 30.728 L" at bounding box center [131, 117] width 225 height 31
click at [102, 145] on button "Set rate & add another" at bounding box center [121, 147] width 94 height 15
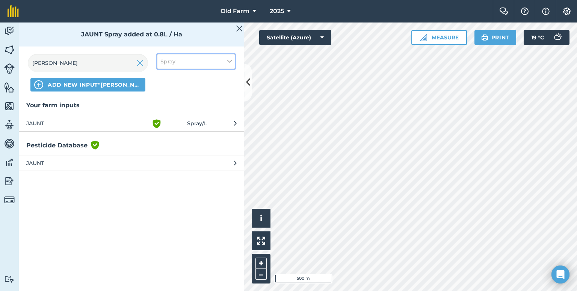
click at [195, 63] on button "Spray" at bounding box center [196, 61] width 78 height 15
click at [188, 133] on label "Other" at bounding box center [195, 134] width 71 height 8
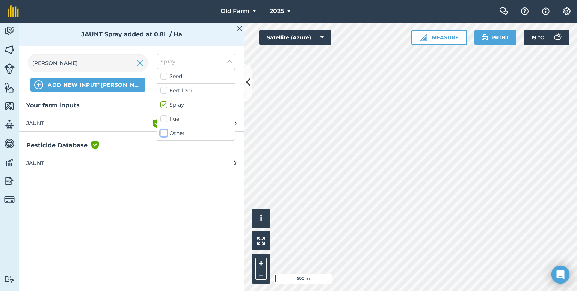
click at [165, 133] on input "Other" at bounding box center [162, 132] width 5 height 5
checkbox input "true"
drag, startPoint x: 99, startPoint y: 69, endPoint x: 0, endPoint y: 63, distance: 99.2
click at [0, 63] on div "Activity Fields Livestock Features Maps Team Vehicles Data Reporting Billing Tu…" at bounding box center [288, 157] width 577 height 269
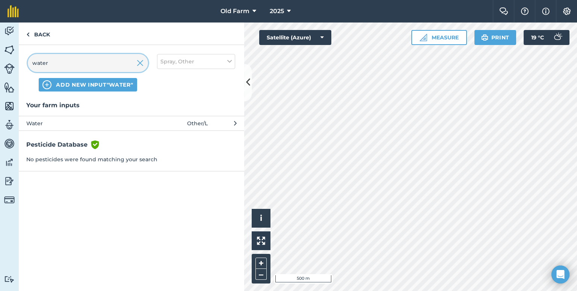
type input "water"
click at [42, 133] on div "Your farm inputs Water Other / L Pesticide Database Green shield with white tic…" at bounding box center [131, 196] width 225 height 191
click at [57, 124] on span "Water" at bounding box center [87, 123] width 123 height 8
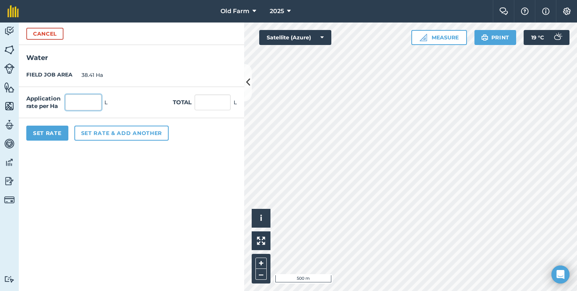
click at [70, 104] on input "text" at bounding box center [83, 103] width 36 height 16
type input "200"
type input "7,682"
click at [56, 127] on button "Set Rate" at bounding box center [47, 133] width 42 height 15
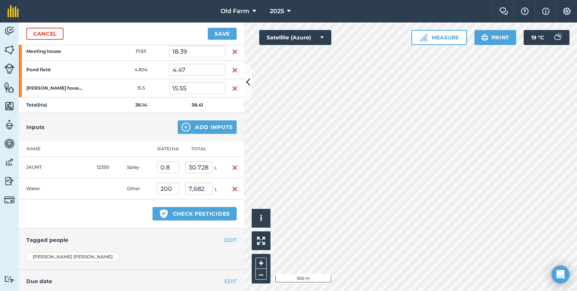
scroll to position [181, 0]
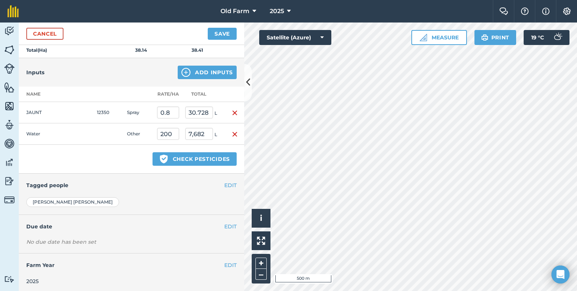
click at [232, 184] on div "EDIT Tagged people" at bounding box center [131, 185] width 225 height 23
click at [225, 185] on button "EDIT" at bounding box center [230, 185] width 12 height 8
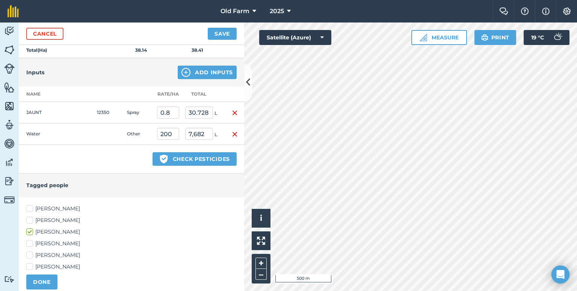
click at [47, 218] on label "[PERSON_NAME]" at bounding box center [131, 221] width 210 height 8
click at [31, 218] on input "[PERSON_NAME]" at bounding box center [28, 219] width 5 height 5
checkbox input "true"
click at [59, 202] on div "[PERSON_NAME] [PERSON_NAME] [PERSON_NAME] [PERSON_NAME] [PERSON_NAME] [PERSON_N…" at bounding box center [131, 247] width 225 height 100
click at [56, 207] on label "[PERSON_NAME]" at bounding box center [131, 209] width 210 height 8
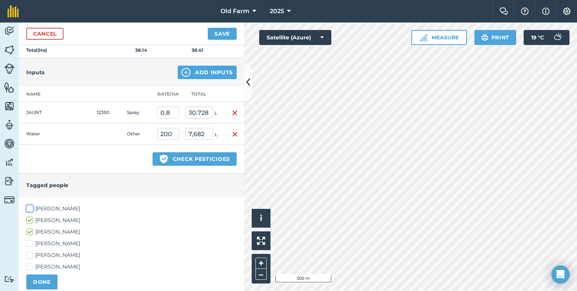
click at [31, 207] on input "[PERSON_NAME]" at bounding box center [28, 207] width 5 height 5
checkbox input "true"
click at [41, 277] on button "DONE" at bounding box center [41, 282] width 31 height 15
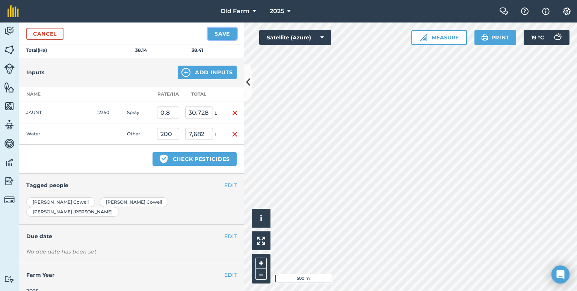
click at [216, 32] on button "Save" at bounding box center [222, 34] width 29 height 12
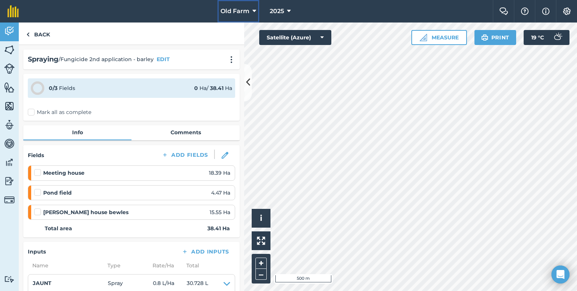
click at [240, 14] on span "Old Farm" at bounding box center [234, 11] width 29 height 9
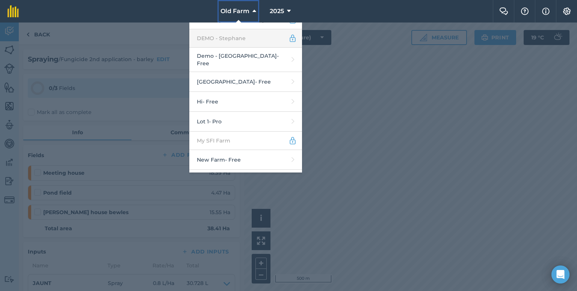
scroll to position [251, 0]
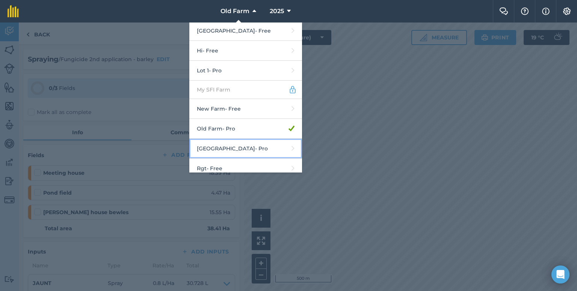
click at [241, 139] on link "Place Farm - Pro" at bounding box center [245, 149] width 113 height 20
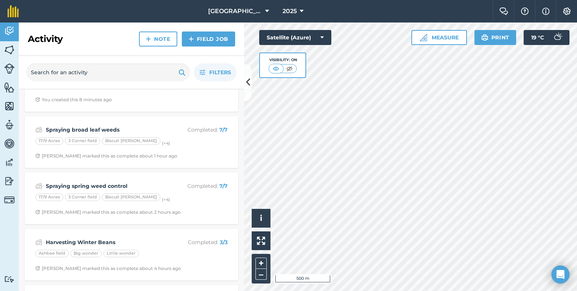
scroll to position [147, 0]
click at [9, 105] on img at bounding box center [9, 106] width 11 height 11
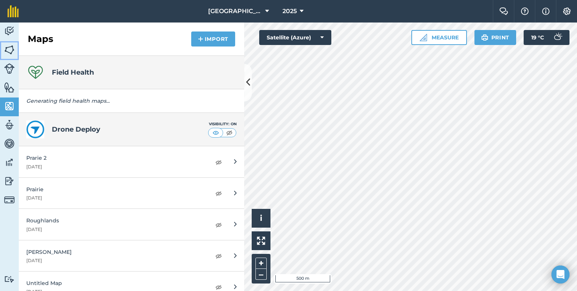
click at [11, 54] on img at bounding box center [9, 49] width 11 height 11
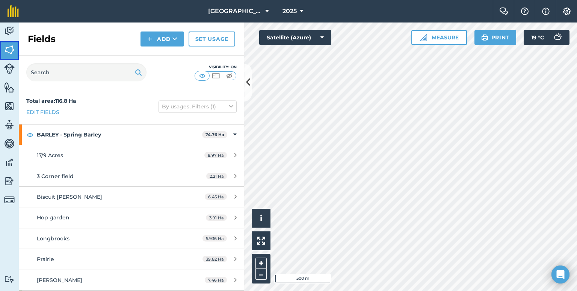
click at [12, 41] on link "Fields" at bounding box center [9, 50] width 19 height 19
click at [12, 34] on img at bounding box center [9, 31] width 11 height 11
